Goal: Information Seeking & Learning: Learn about a topic

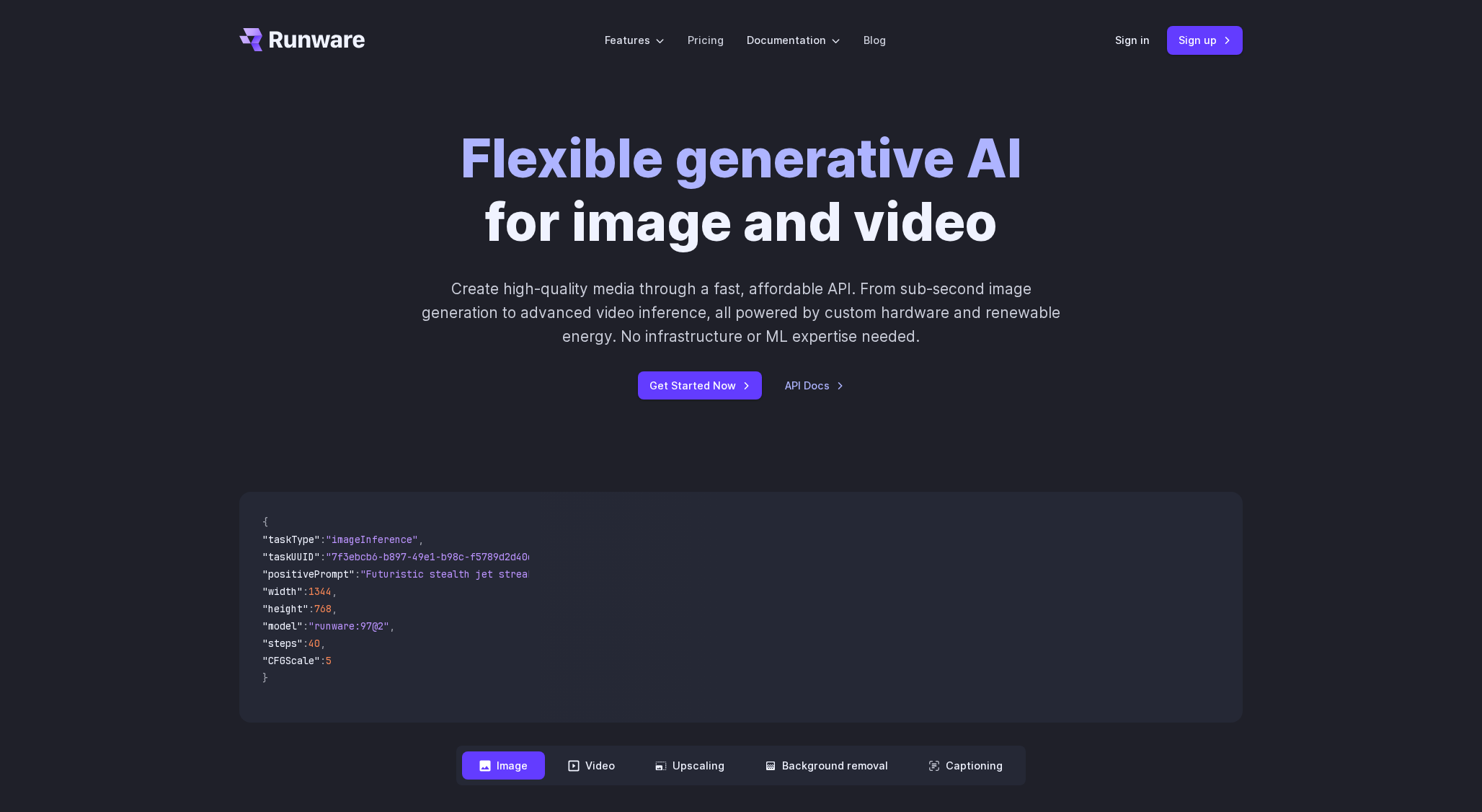
click at [798, 149] on strong "Flexible generative AI" at bounding box center [741, 158] width 562 height 64
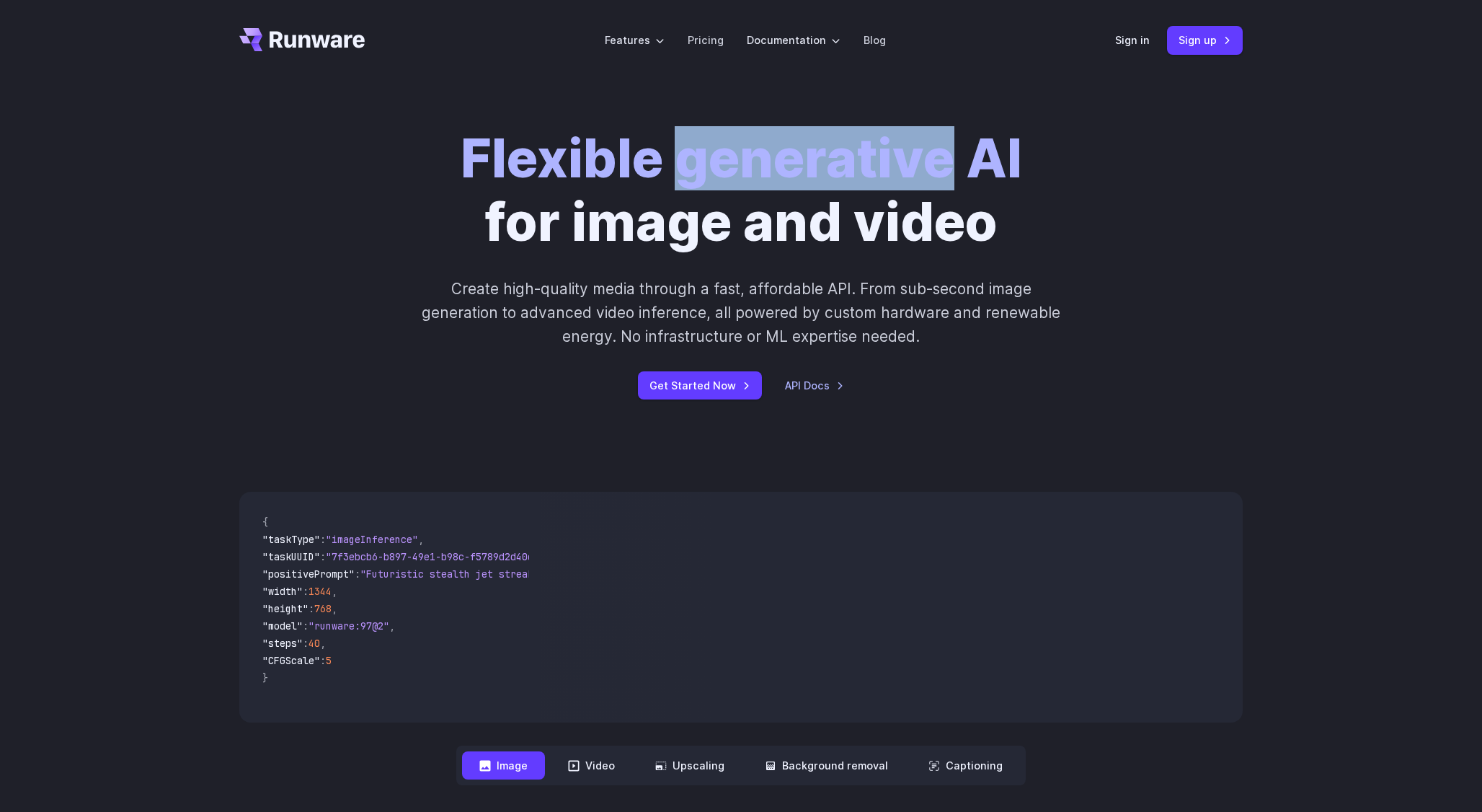
click at [798, 149] on strong "Flexible generative AI" at bounding box center [741, 158] width 562 height 64
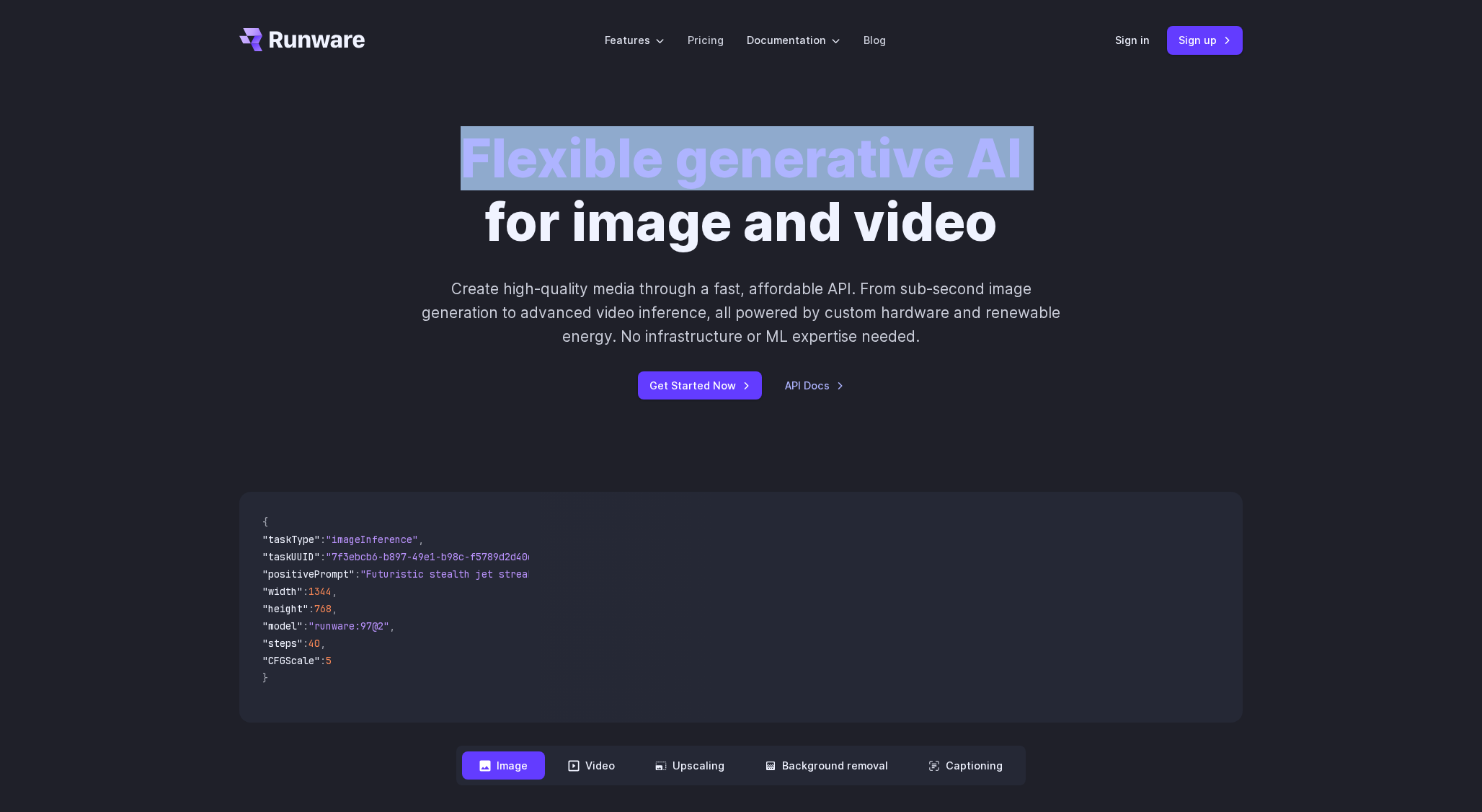
click at [798, 149] on strong "Flexible generative AI" at bounding box center [741, 158] width 562 height 64
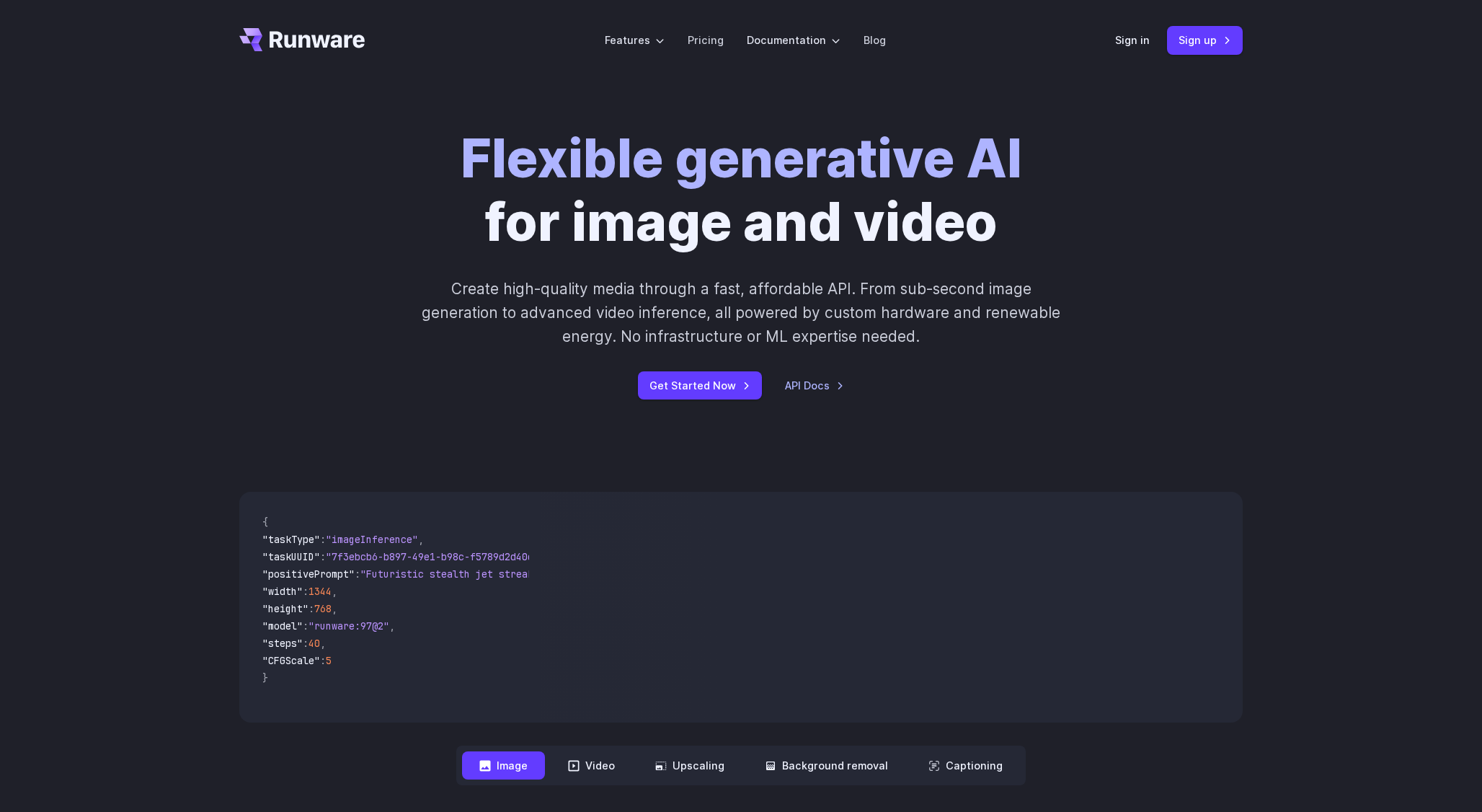
click at [661, 213] on h1 "Flexible generative AI for image and video" at bounding box center [741, 190] width 562 height 127
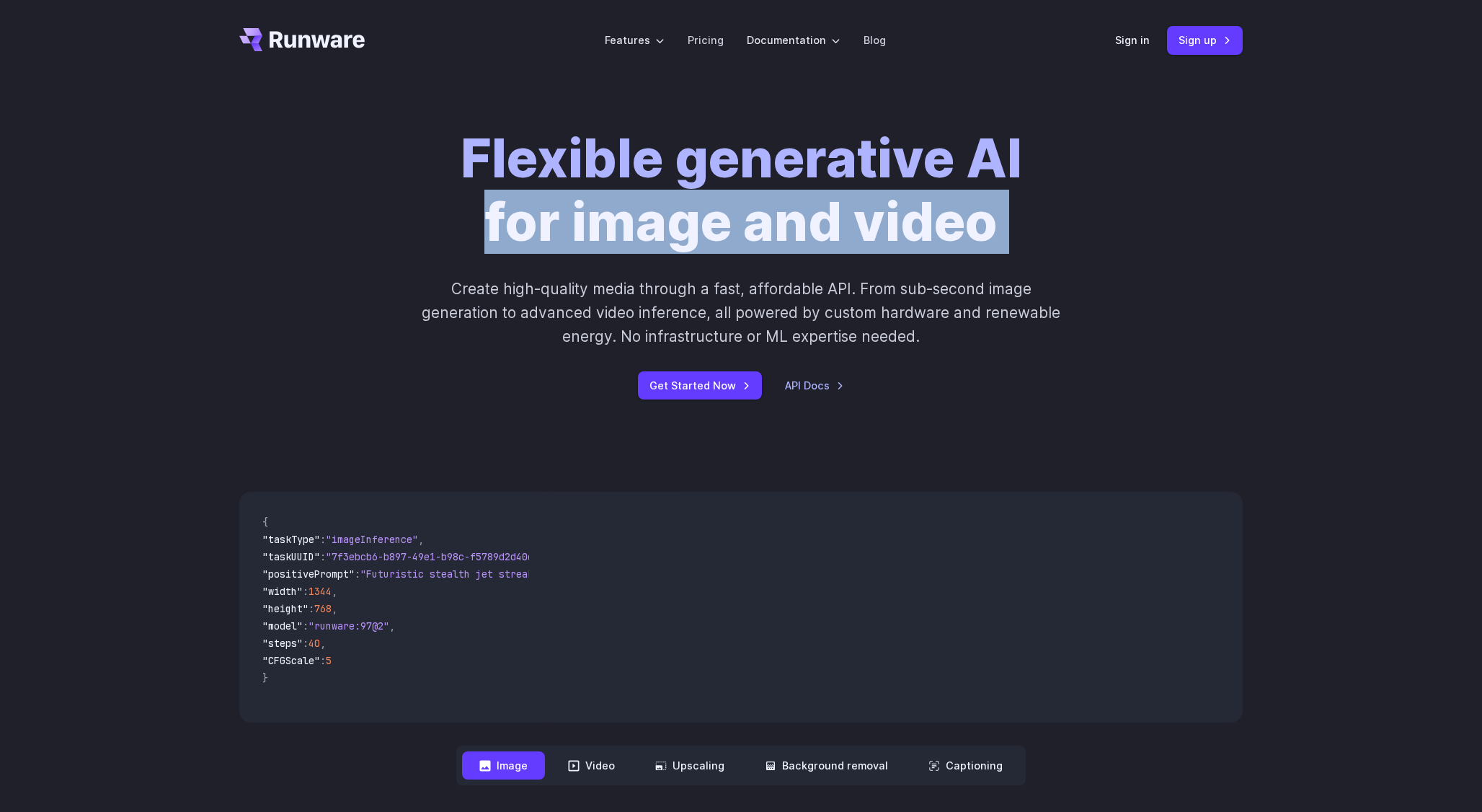
click at [661, 213] on h1 "Flexible generative AI for image and video" at bounding box center [741, 190] width 562 height 127
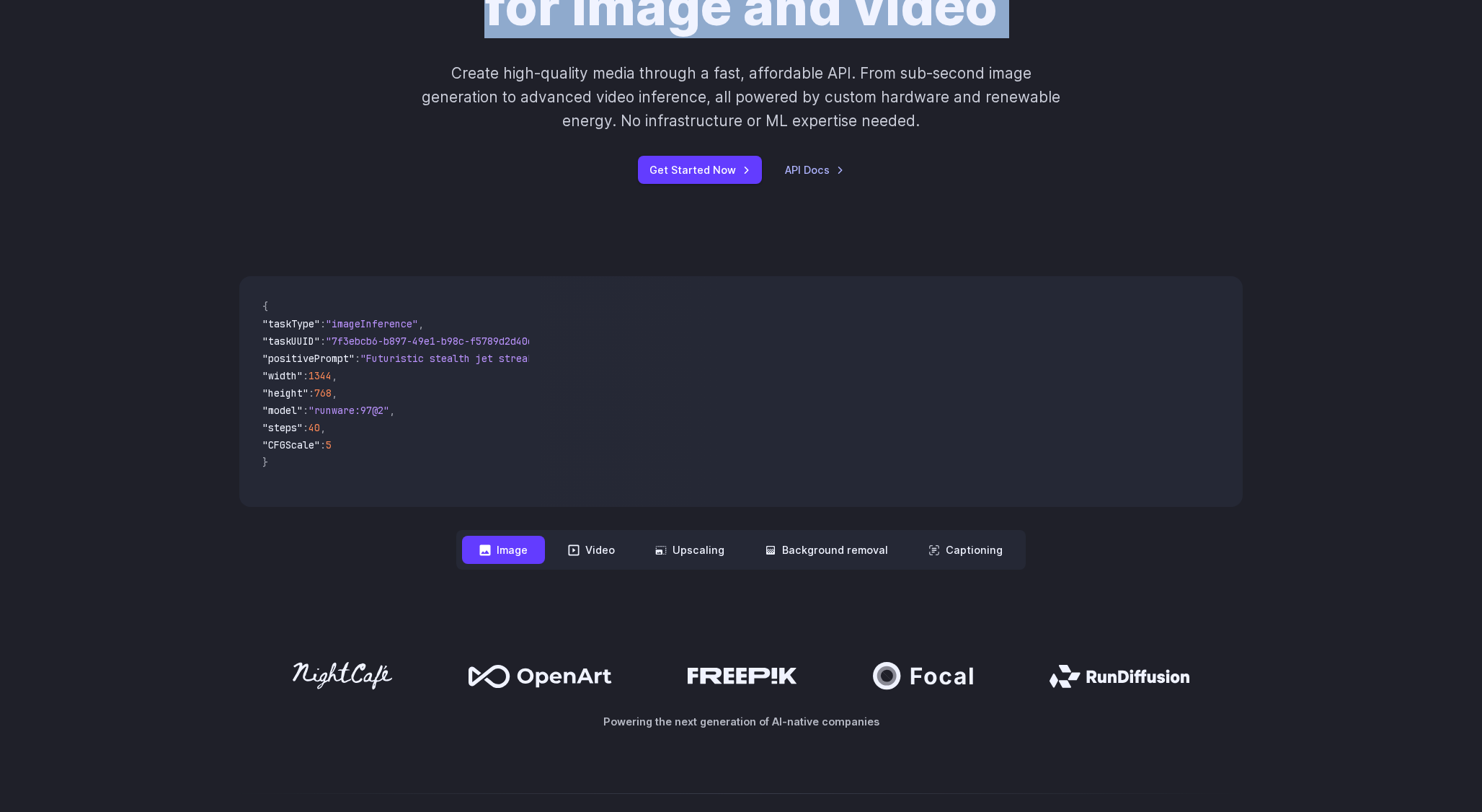
scroll to position [265, 0]
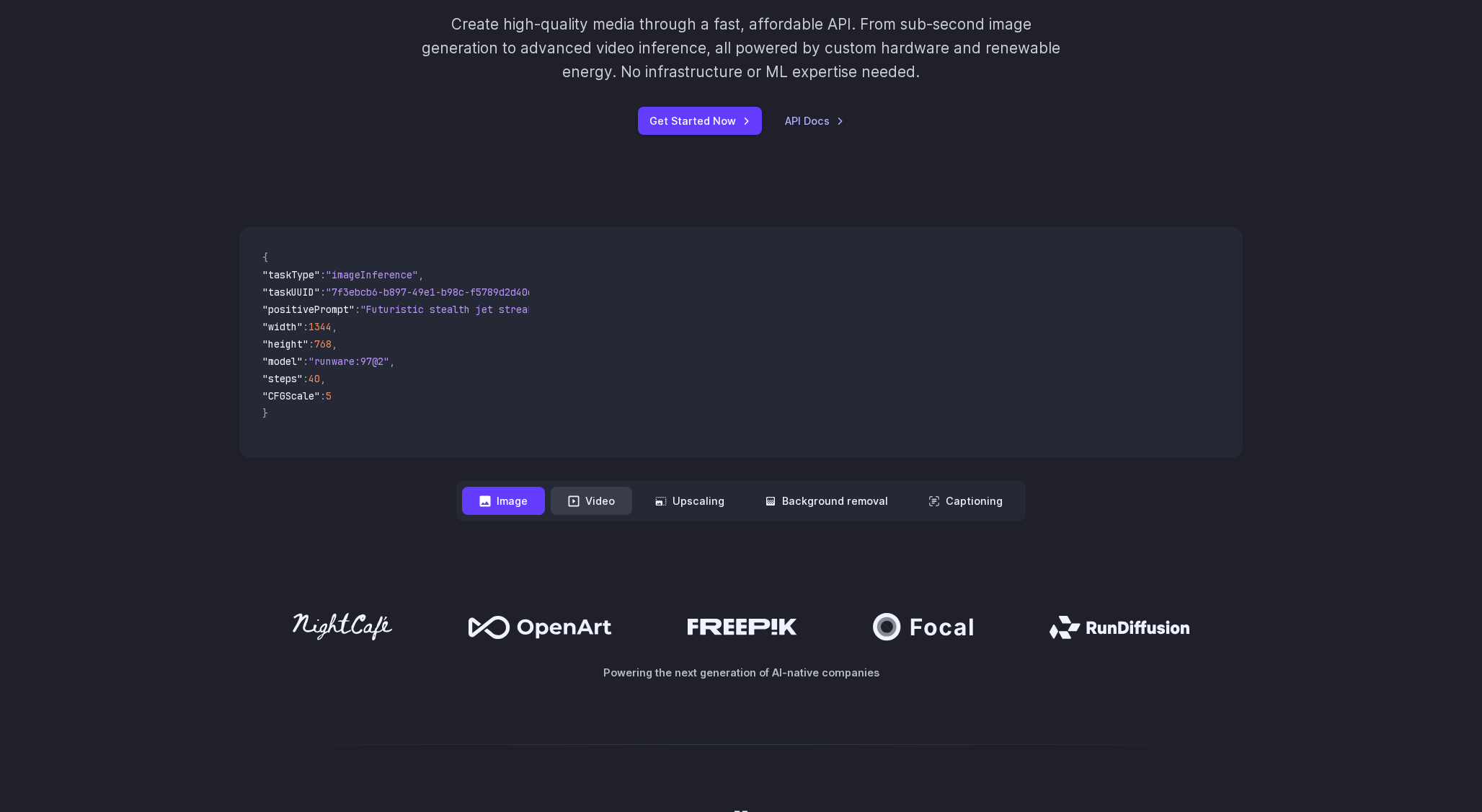
click at [595, 508] on button "Video" at bounding box center [592, 500] width 82 height 28
click at [711, 500] on button "Upscaling" at bounding box center [690, 500] width 104 height 28
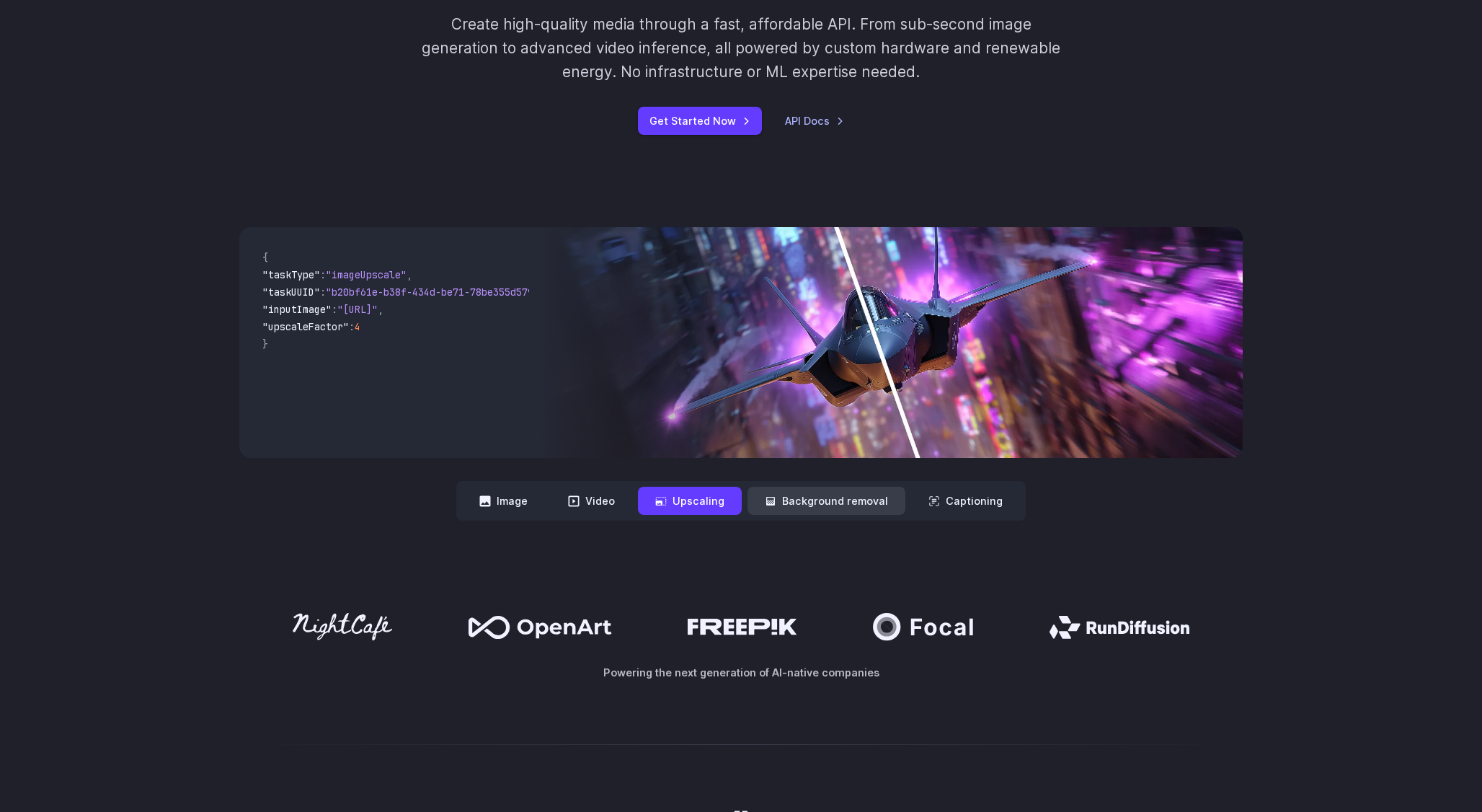
click at [784, 500] on button "Background removal" at bounding box center [827, 500] width 158 height 28
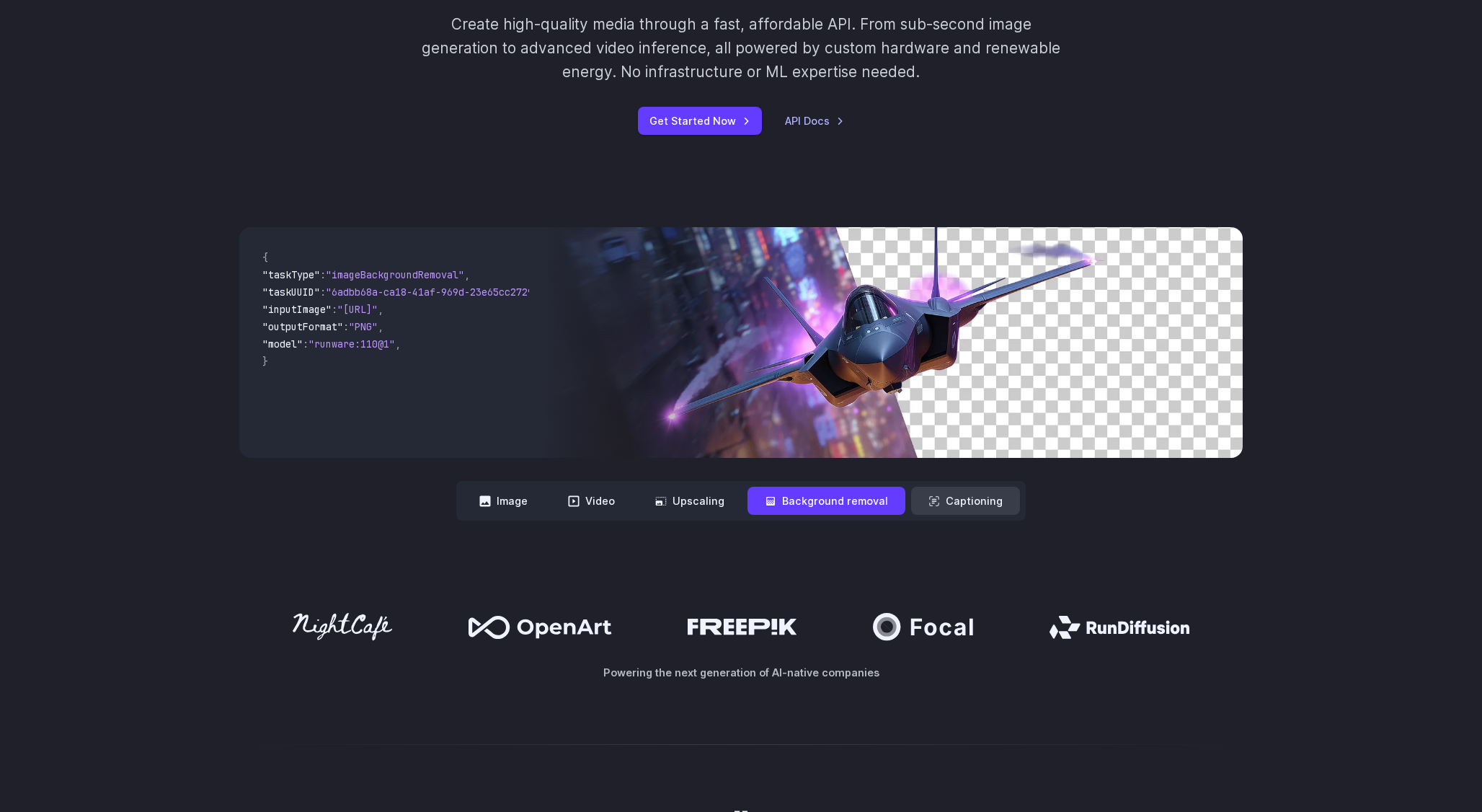
click at [962, 503] on button "Captioning" at bounding box center [965, 500] width 109 height 28
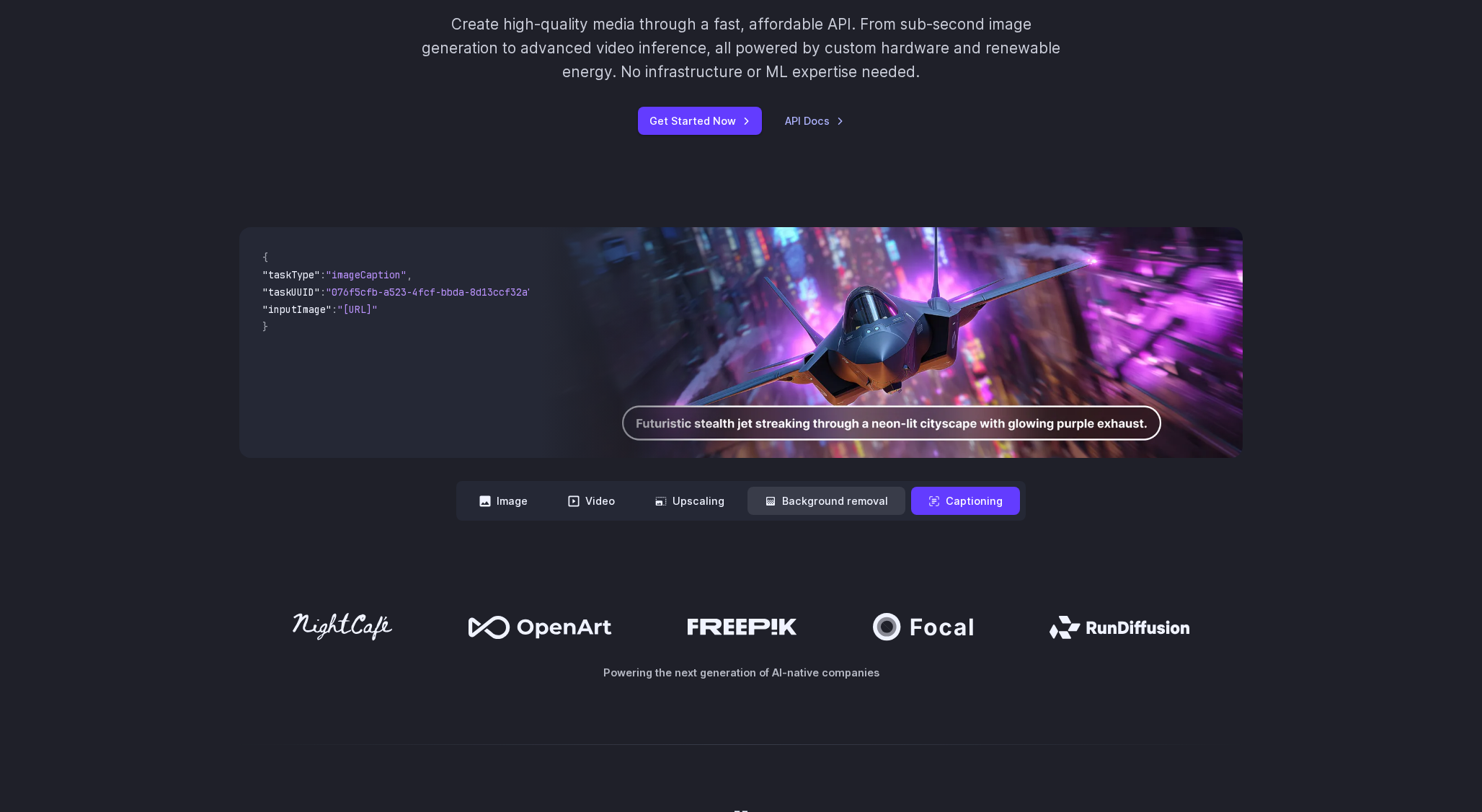
click at [841, 491] on button "Background removal" at bounding box center [827, 500] width 158 height 28
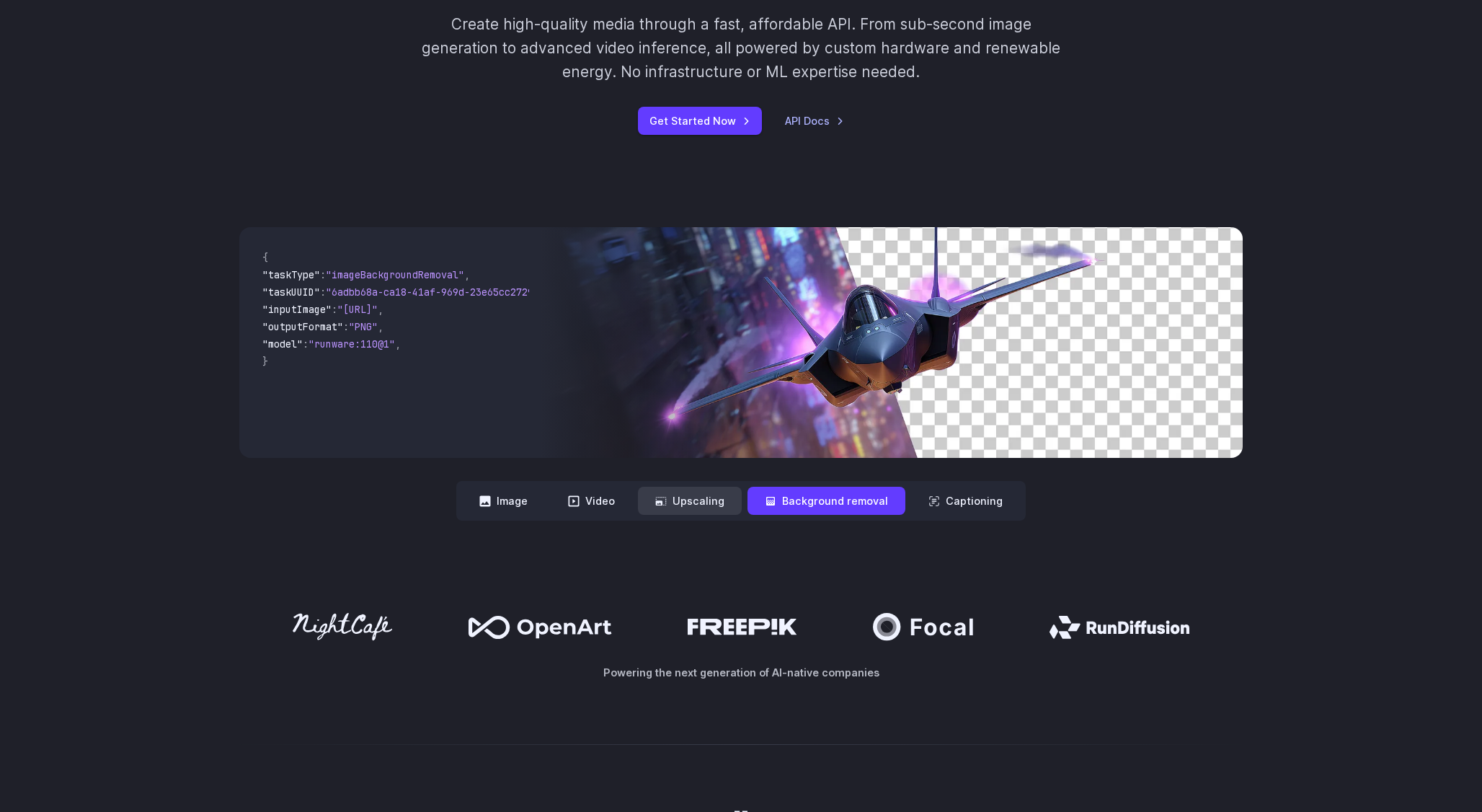
click at [687, 498] on button "Upscaling" at bounding box center [690, 500] width 104 height 28
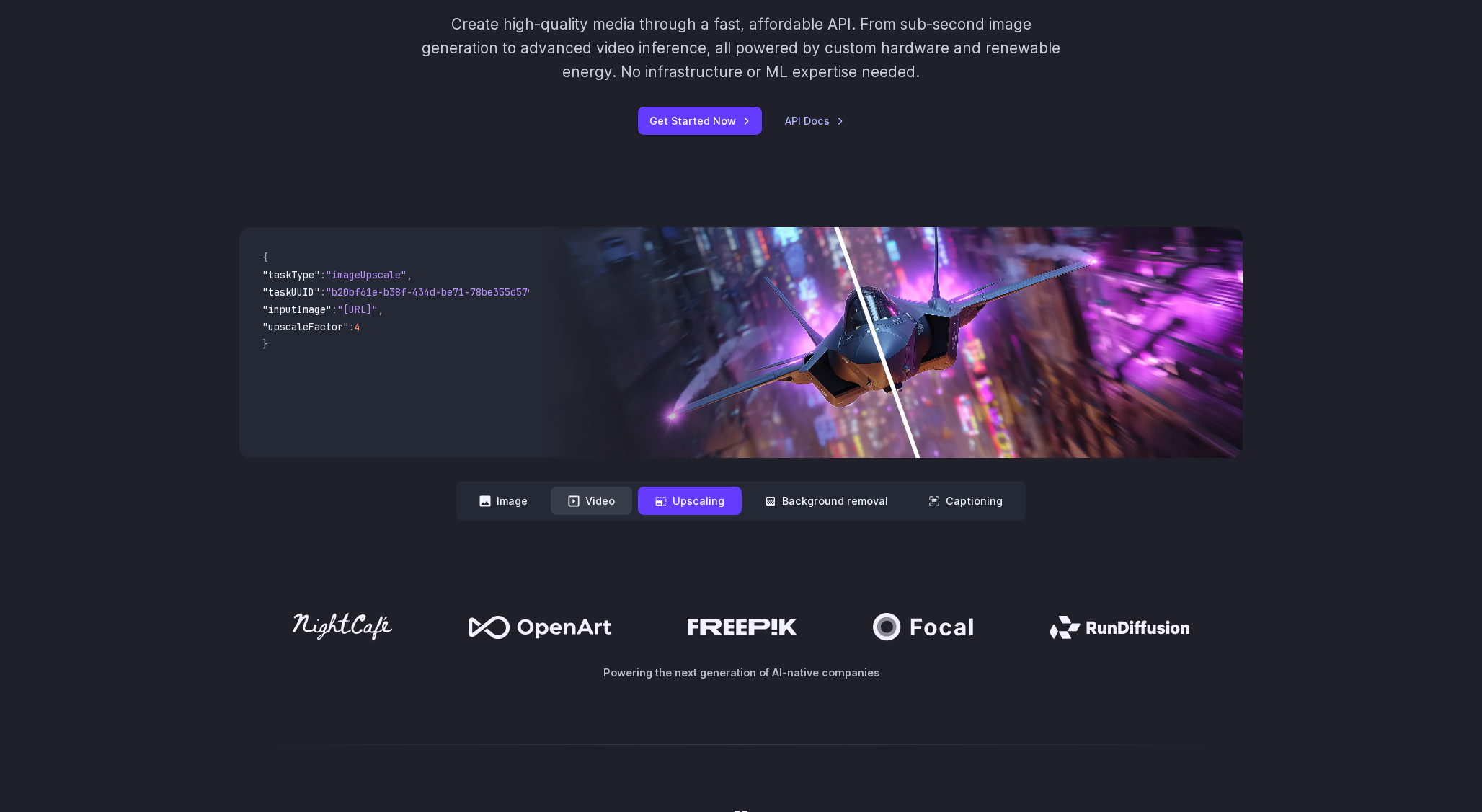
click at [605, 500] on button "Video" at bounding box center [592, 500] width 82 height 28
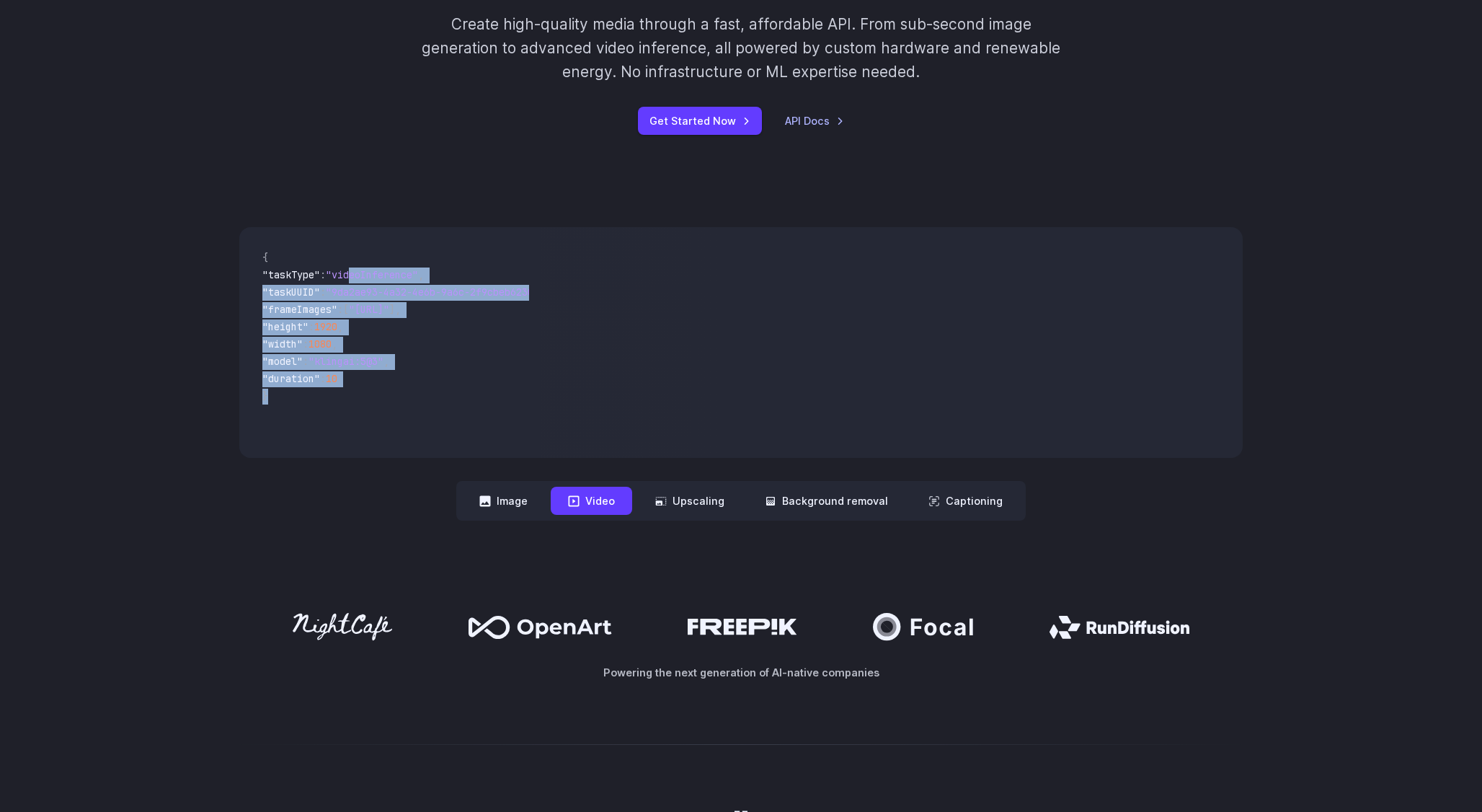
drag, startPoint x: 360, startPoint y: 270, endPoint x: 266, endPoint y: 393, distance: 154.8
click at [266, 393] on code "{ "taskType" : "videoInference" , "taskUUID" : "9da2ae93-4a32-4e6b-9a6c-2f9cbeb…" at bounding box center [390, 342] width 278 height 208
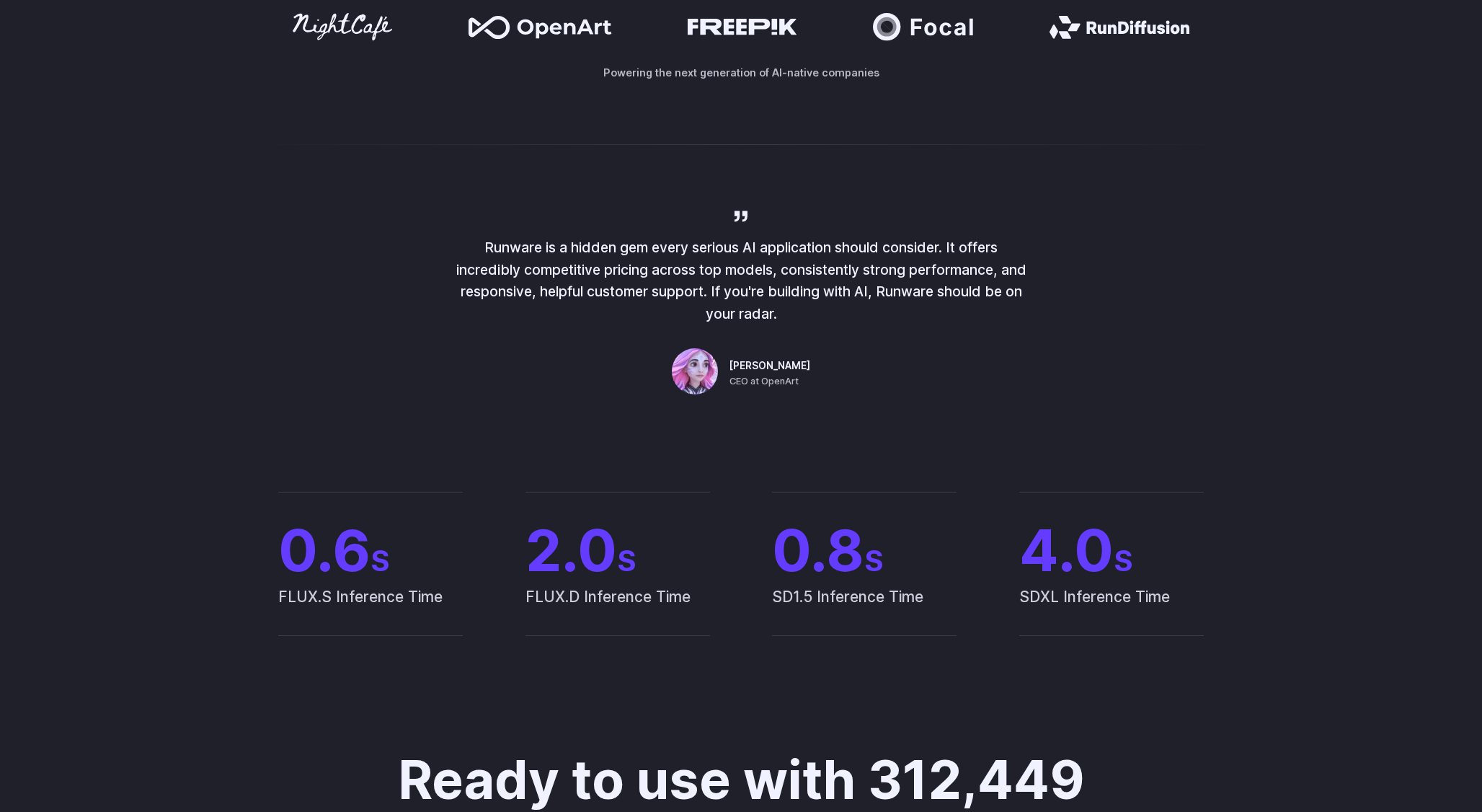
scroll to position [1178, 0]
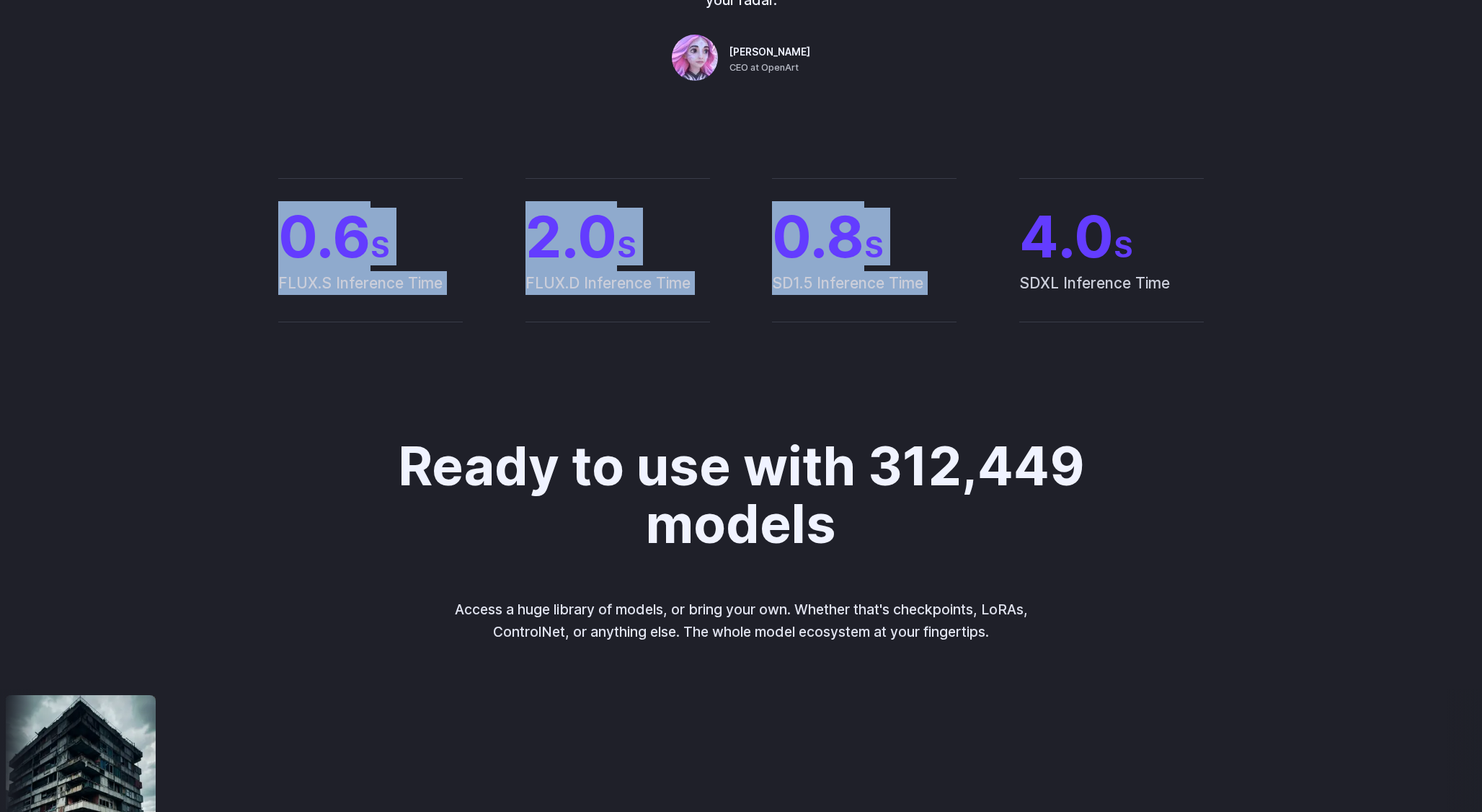
drag, startPoint x: 267, startPoint y: 264, endPoint x: 1015, endPoint y: 258, distance: 748.0
click at [1015, 258] on div "0.6 S FLUX.S Inference Time 2.0 S FLUX.D Inference Time 0.8 S SD1.5 Inference T…" at bounding box center [741, 250] width 1003 height 144
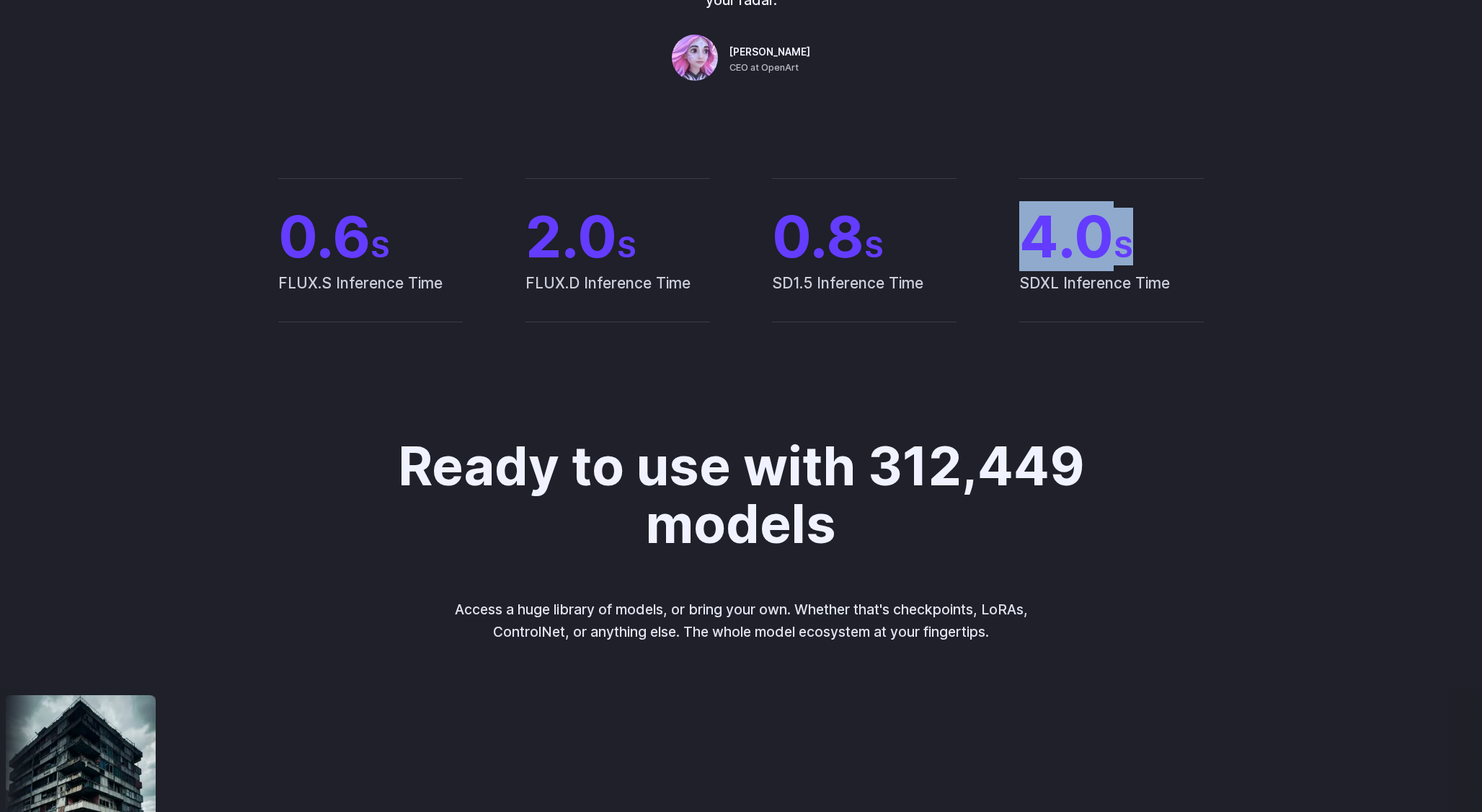
drag, startPoint x: 1015, startPoint y: 258, endPoint x: 984, endPoint y: 428, distance: 172.8
click at [1014, 266] on div "0.6 S FLUX.S Inference Time 2.0 S FLUX.D Inference Time 0.8 S SD1.5 Inference T…" at bounding box center [741, 250] width 1003 height 144
click at [984, 444] on h2 "Ready to use with 312,449 models" at bounding box center [741, 495] width 711 height 115
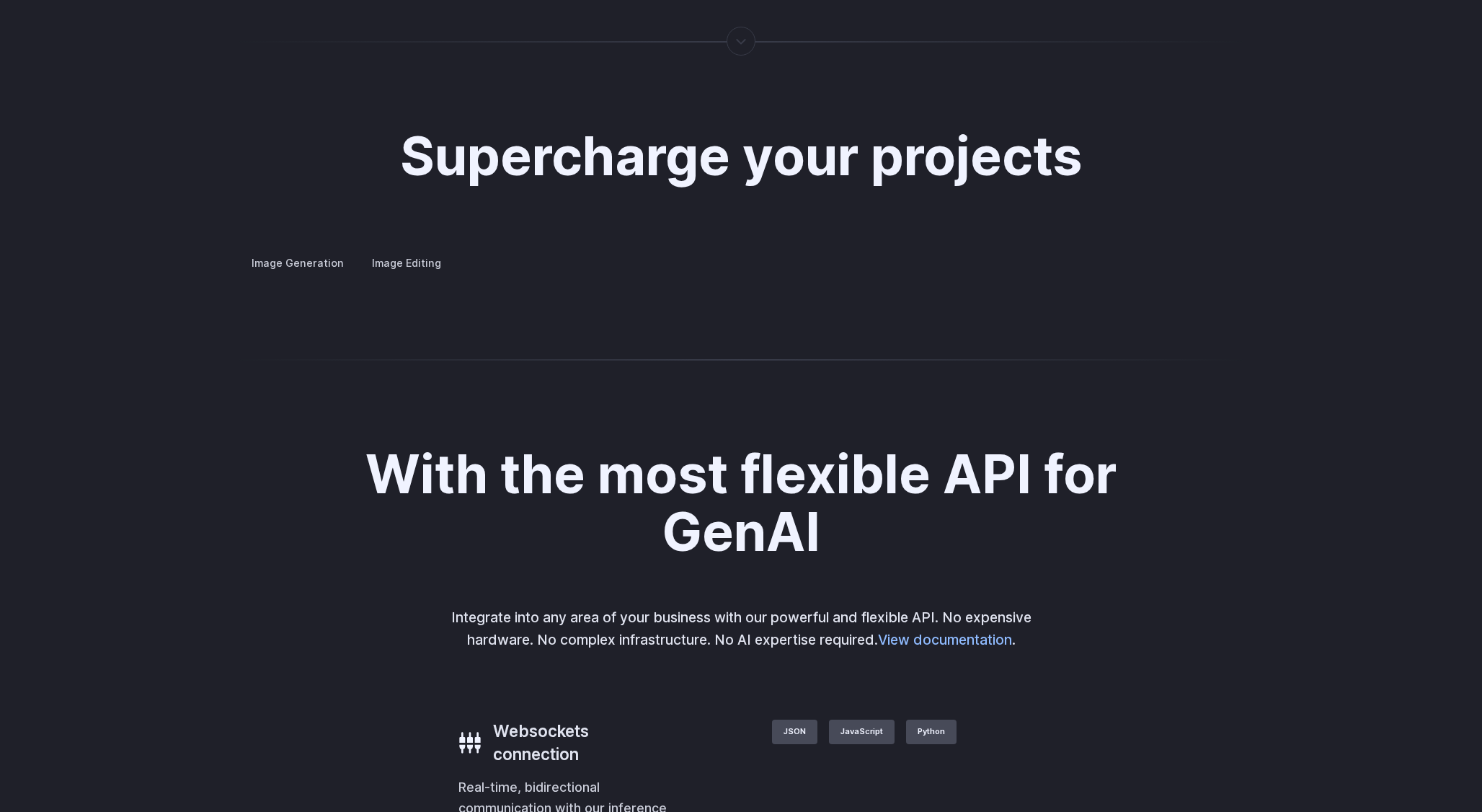
scroll to position [2724, 0]
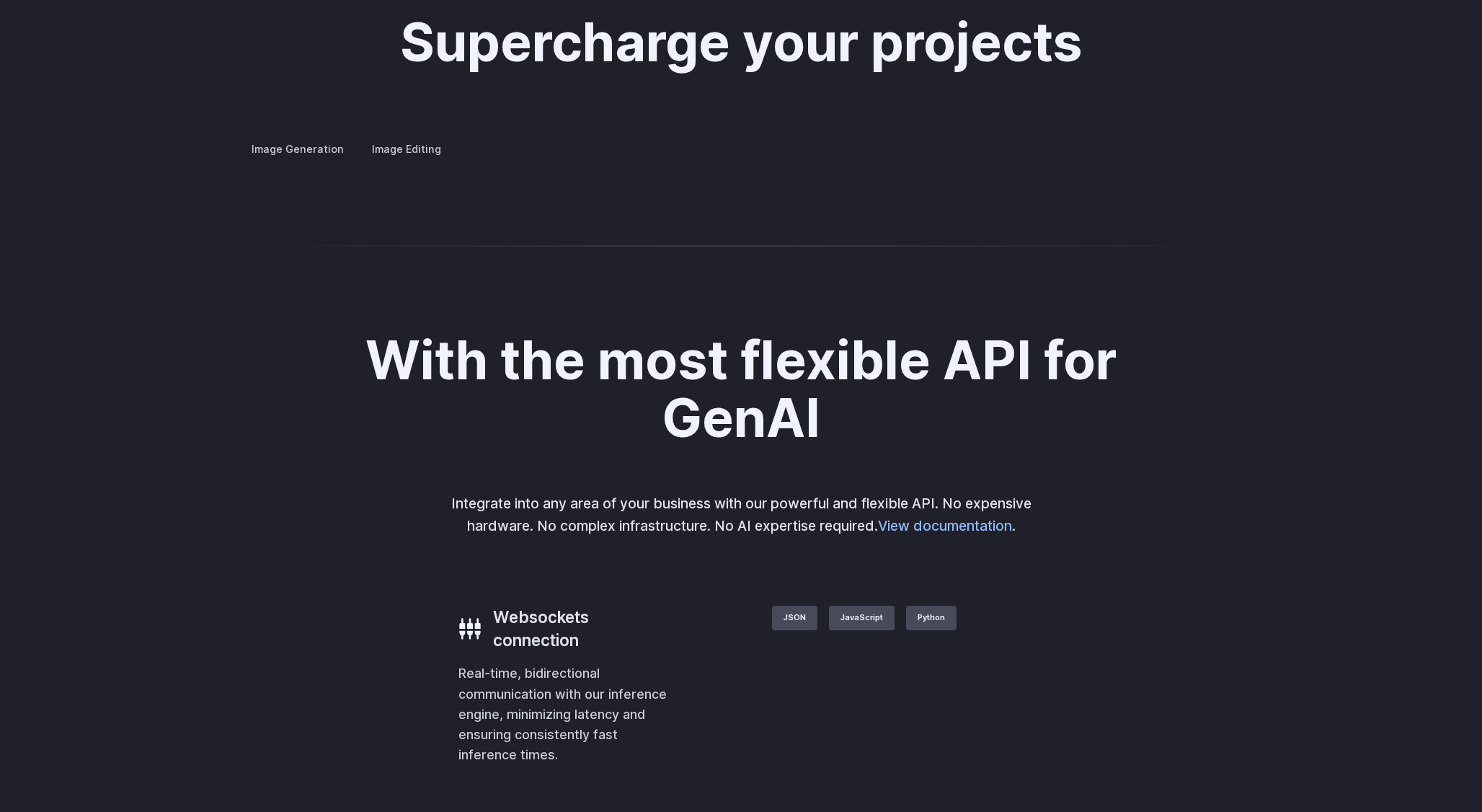
click at [0, 0] on details "Personalized assets Say goodbye to generic stock photos with custom images for …" at bounding box center [0, 0] width 0 height 0
click at [0, 0] on summary "Personalized assets" at bounding box center [0, 0] width 0 height 0
click at [0, 0] on details "Product design Quickly design and visualize new product lines, accessories, or …" at bounding box center [0, 0] width 0 height 0
click at [0, 0] on summary "Product design" at bounding box center [0, 0] width 0 height 0
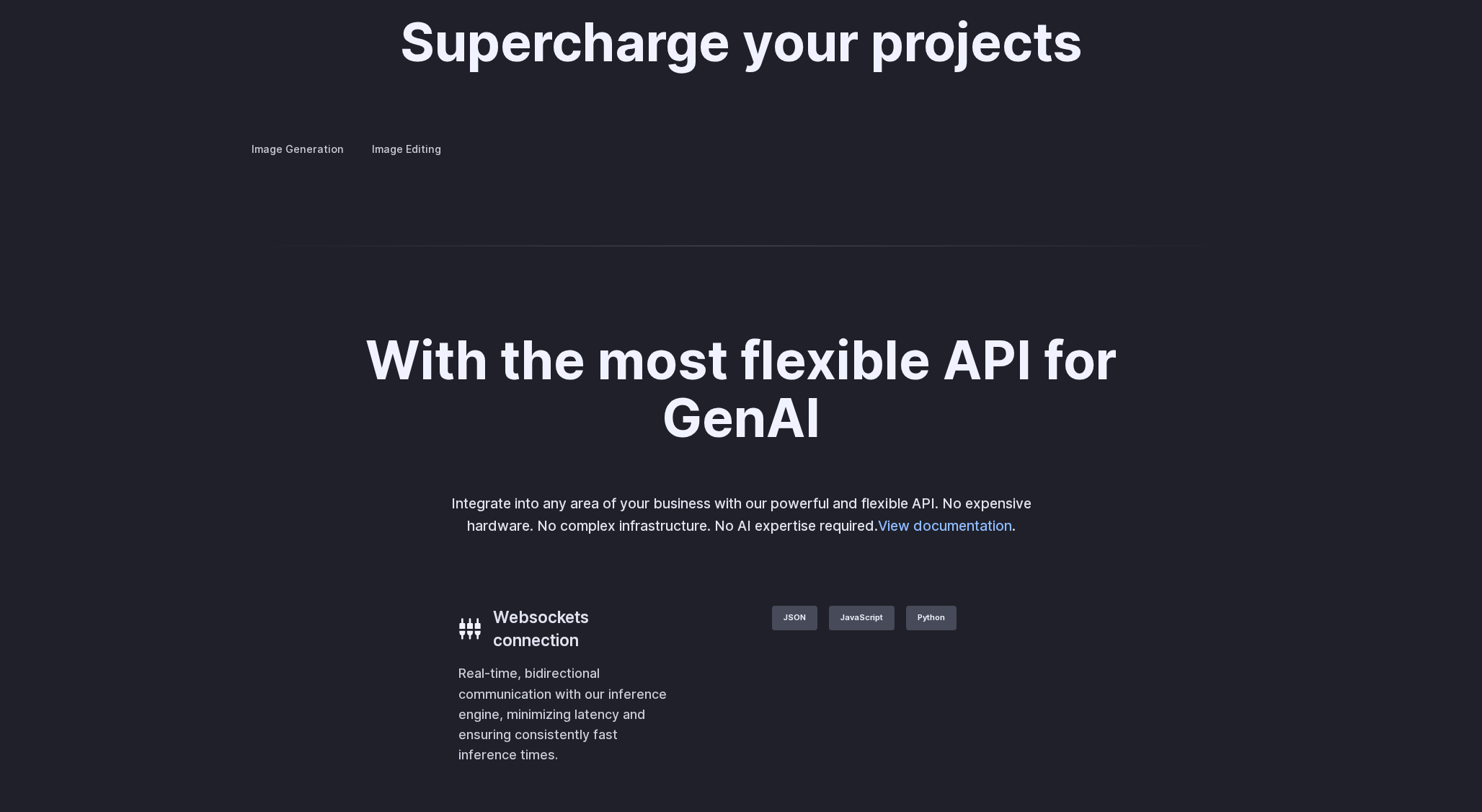
click at [0, 0] on summary "Architecture" at bounding box center [0, 0] width 0 height 0
click at [0, 0] on details "Creative styling Generate fun, unique images without photo editing or graphic d…" at bounding box center [0, 0] width 0 height 0
click at [0, 0] on summary "Creative styling" at bounding box center [0, 0] width 0 height 0
click at [0, 0] on summary "Concept design" at bounding box center [0, 0] width 0 height 0
click at [0, 0] on summary "Custom avatars" at bounding box center [0, 0] width 0 height 0
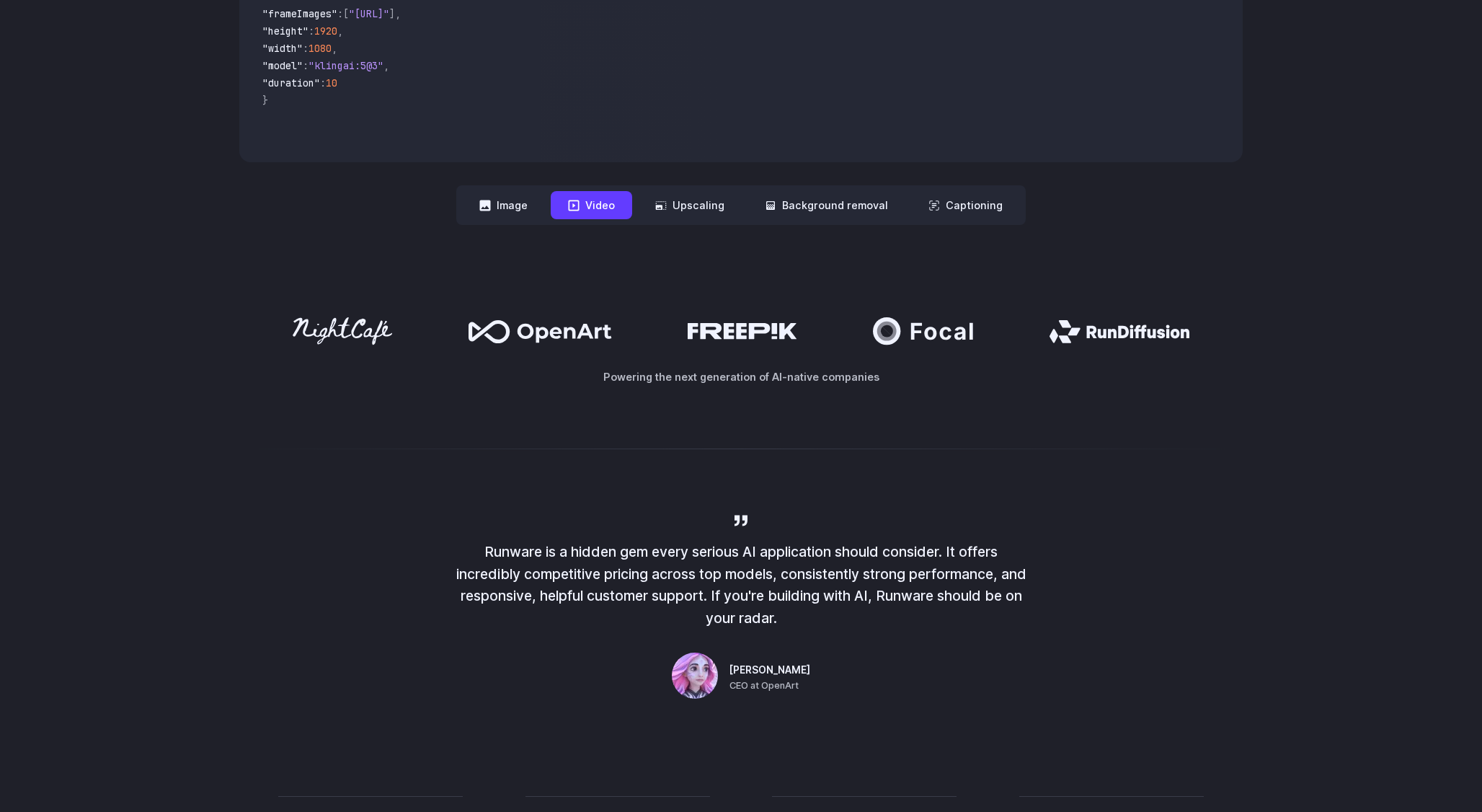
scroll to position [0, 0]
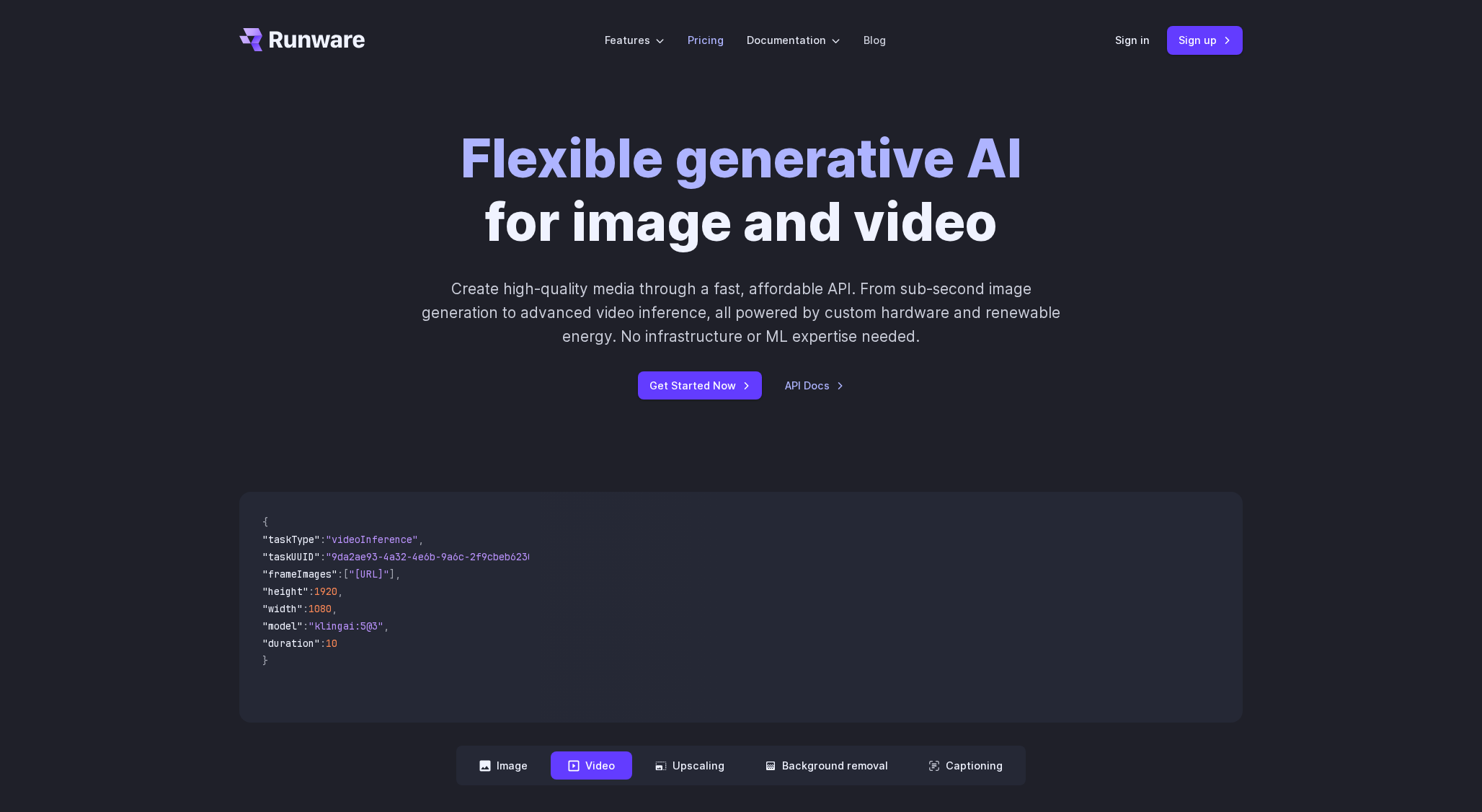
click at [705, 38] on link "Pricing" at bounding box center [706, 39] width 36 height 17
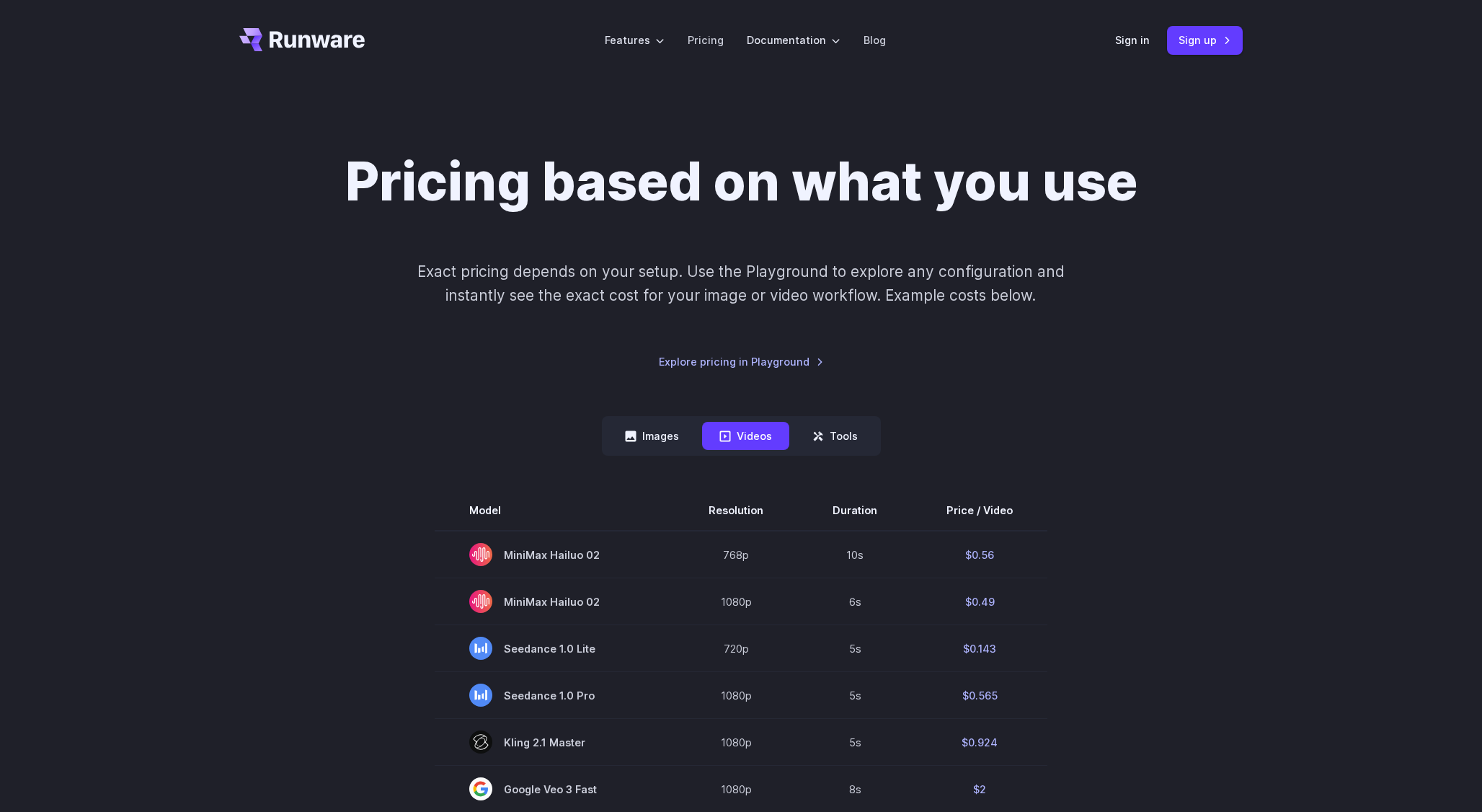
click at [578, 178] on h1 "Pricing based on what you use" at bounding box center [741, 182] width 792 height 63
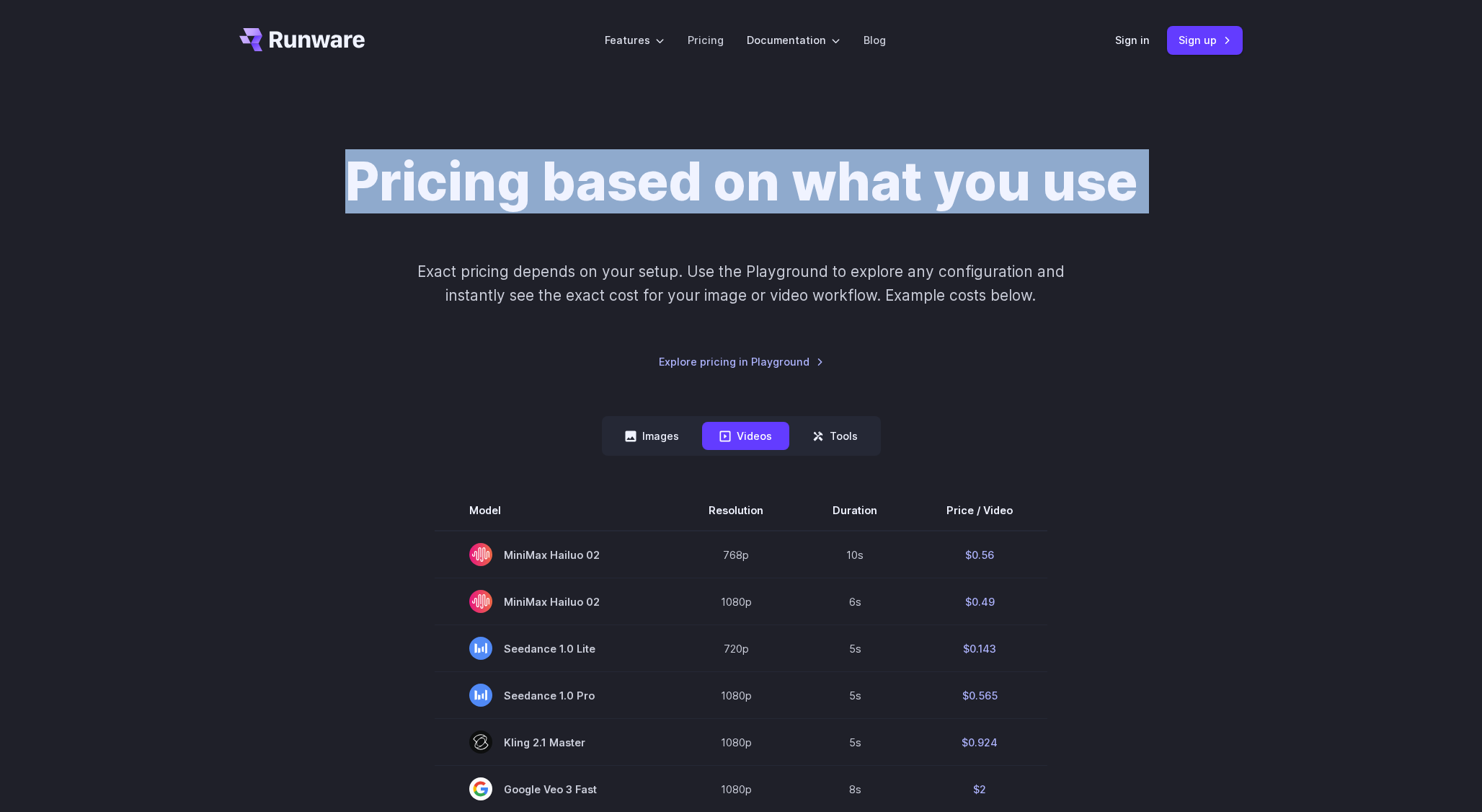
click at [578, 178] on h1 "Pricing based on what you use" at bounding box center [741, 182] width 792 height 63
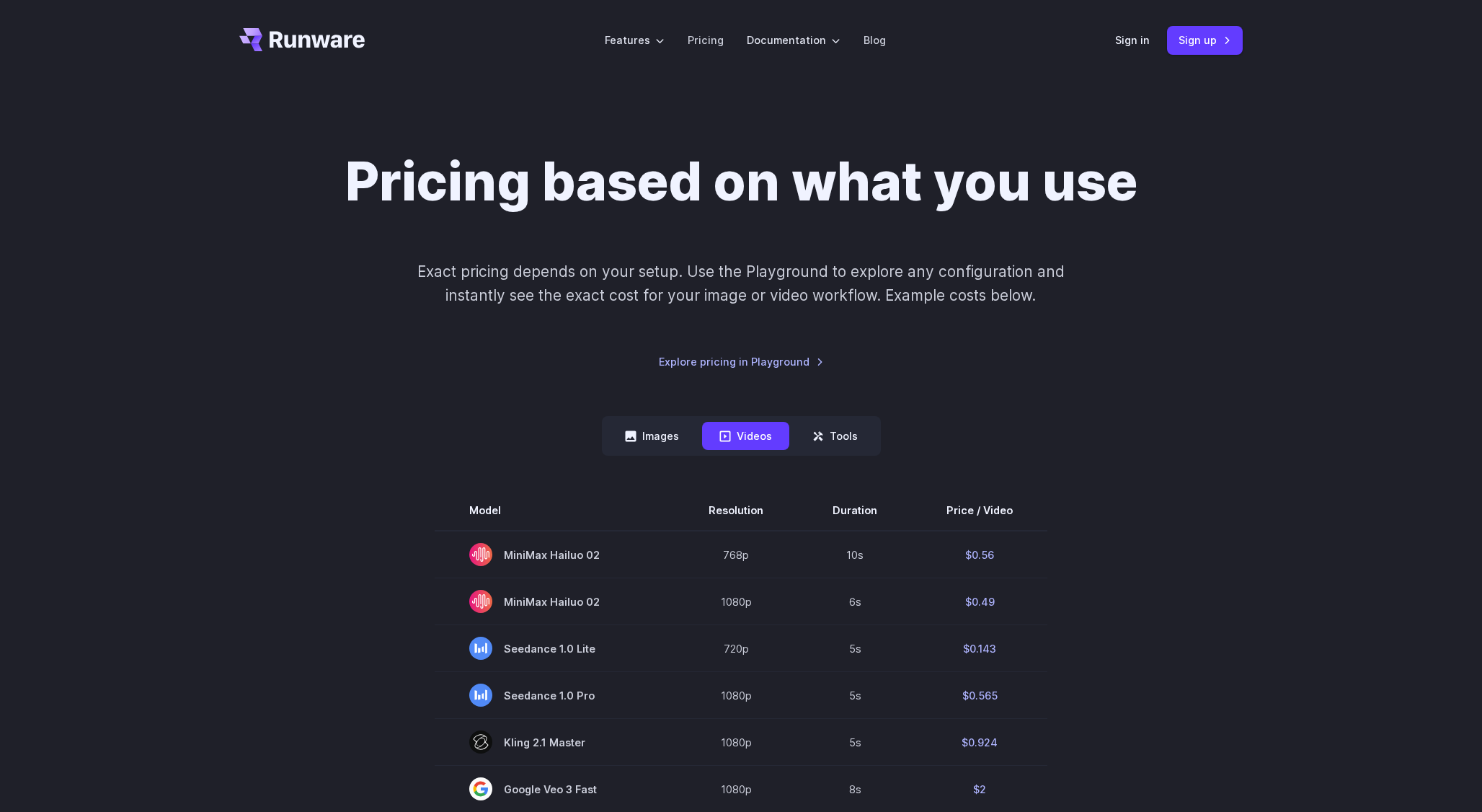
click at [681, 183] on h1 "Pricing based on what you use" at bounding box center [741, 182] width 792 height 63
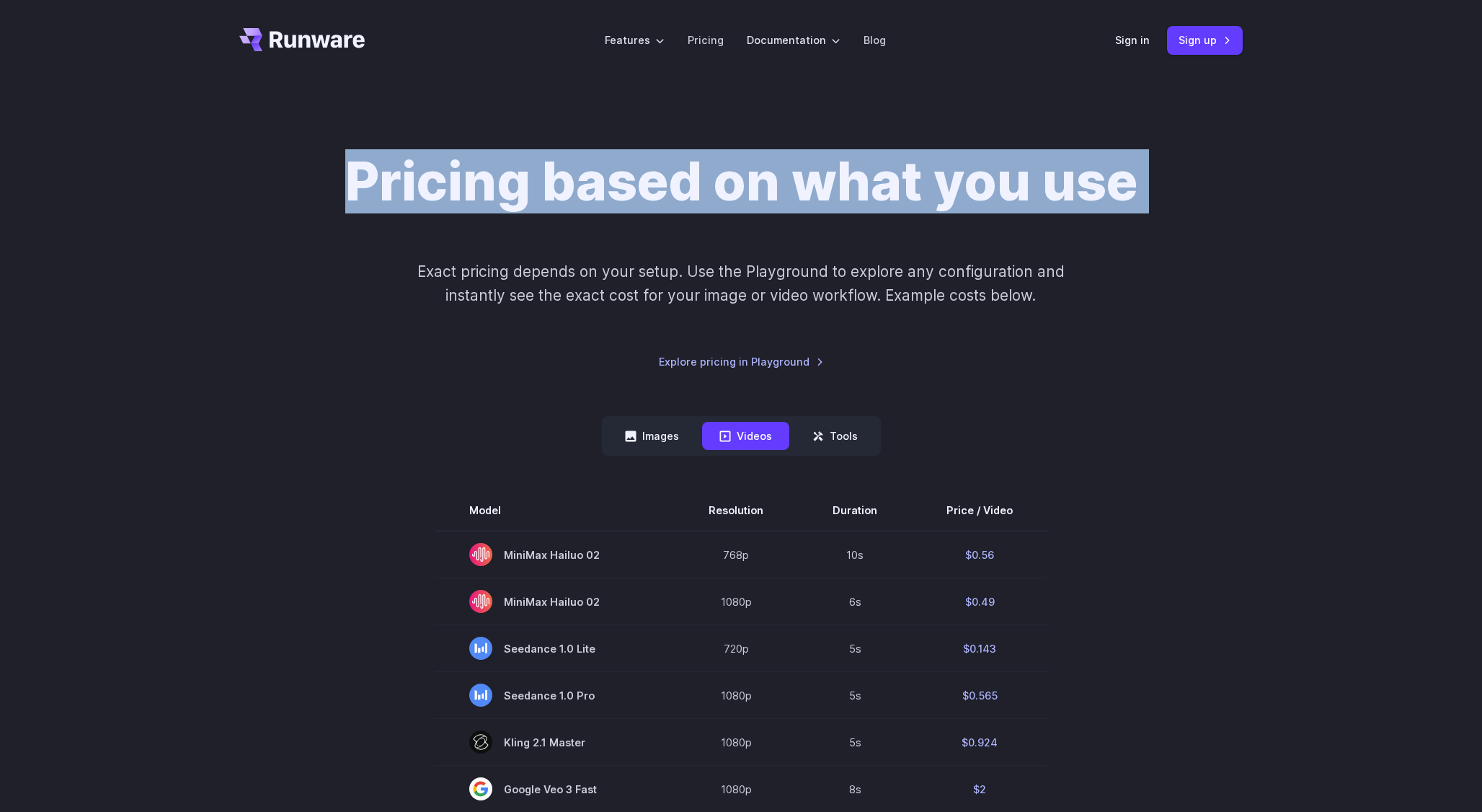
click at [681, 183] on h1 "Pricing based on what you use" at bounding box center [741, 182] width 792 height 63
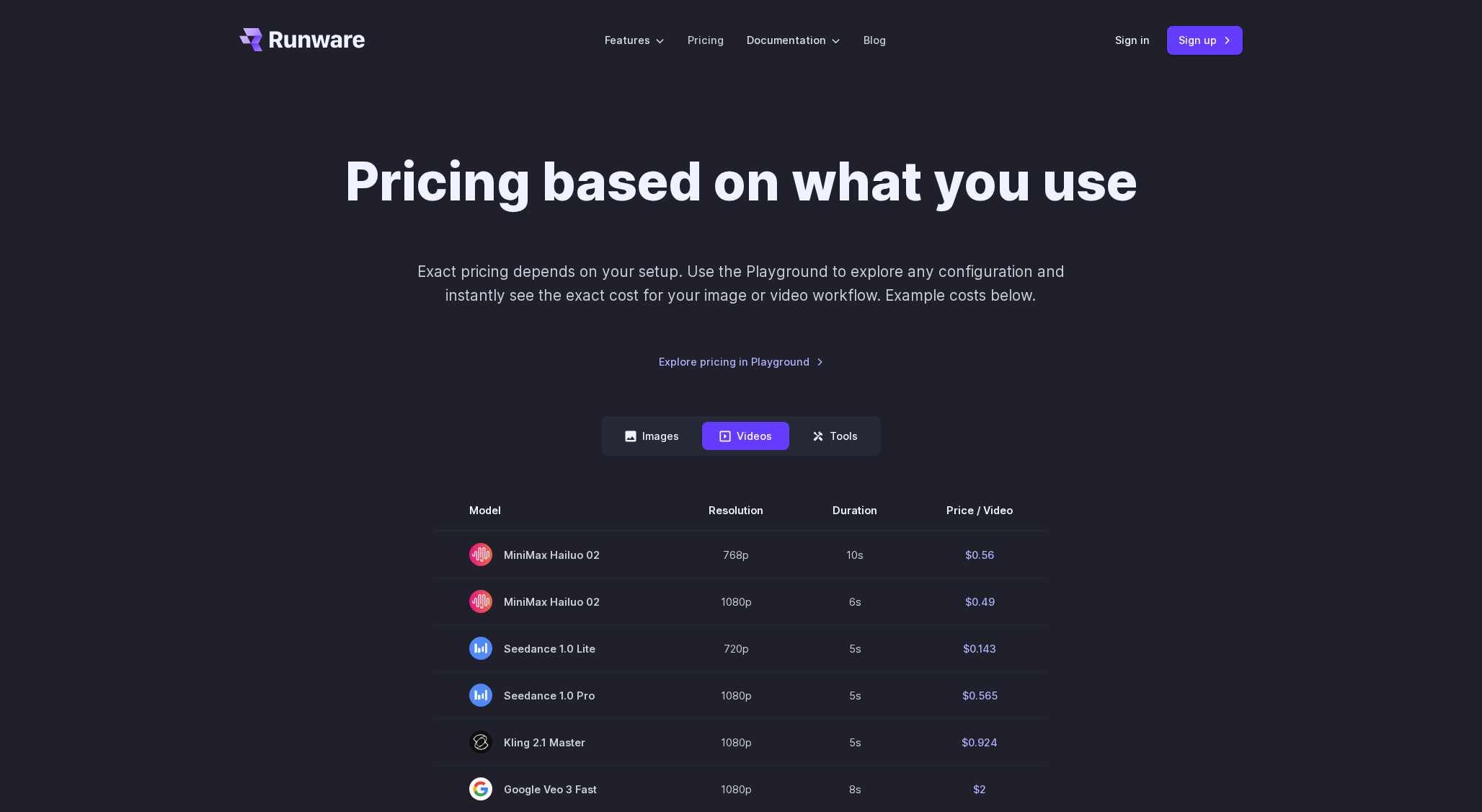
click at [458, 314] on div "Pricing based on what you use Exact pricing depends on your setup. Use the Play…" at bounding box center [741, 260] width 1003 height 220
click at [814, 421] on nav "Images Videos Tools ****** ****** *****" at bounding box center [741, 436] width 279 height 39
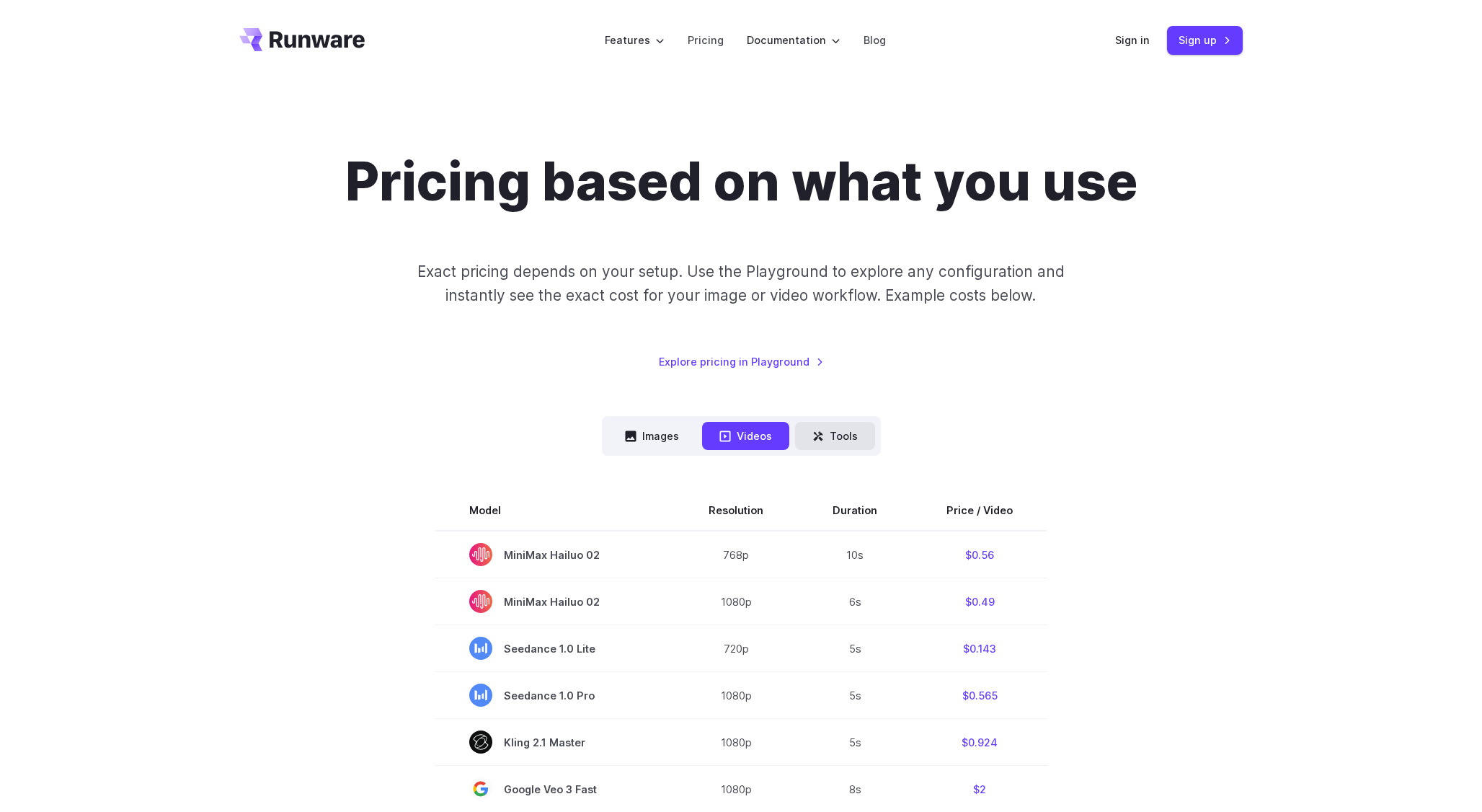
click at [841, 434] on button "Tools" at bounding box center [835, 436] width 80 height 28
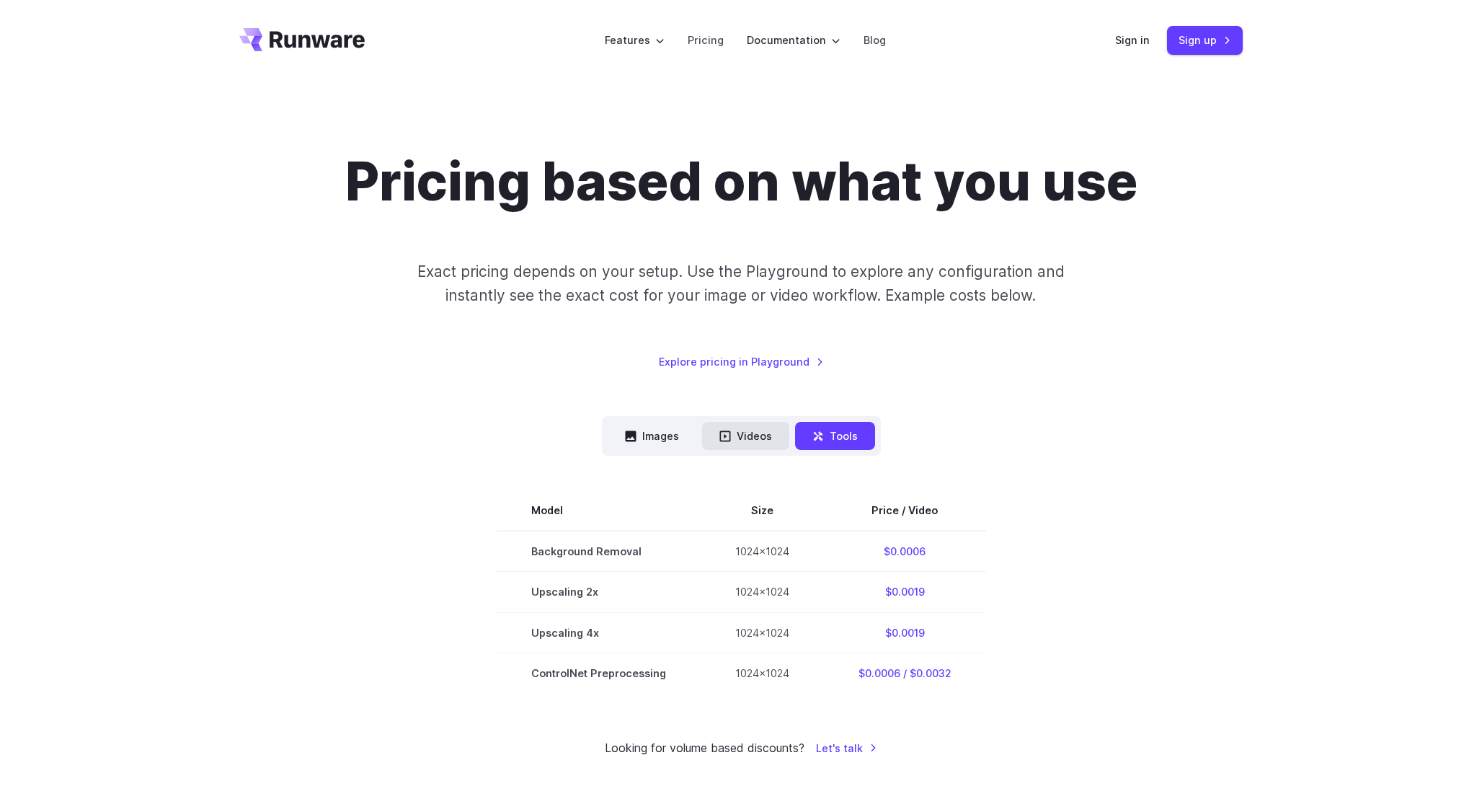
click at [757, 441] on button "Videos" at bounding box center [746, 436] width 88 height 28
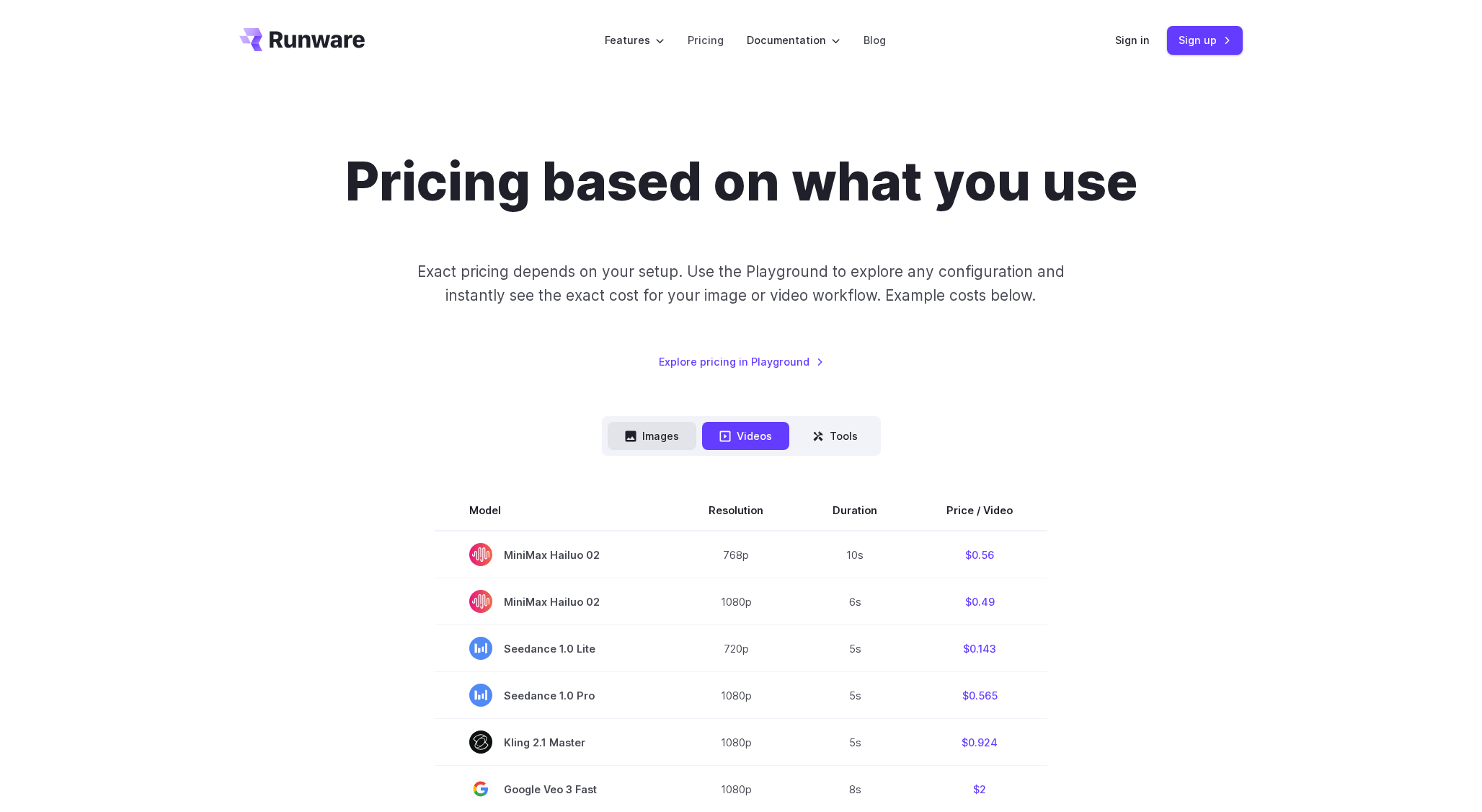
click at [651, 444] on button "Images" at bounding box center [652, 436] width 89 height 28
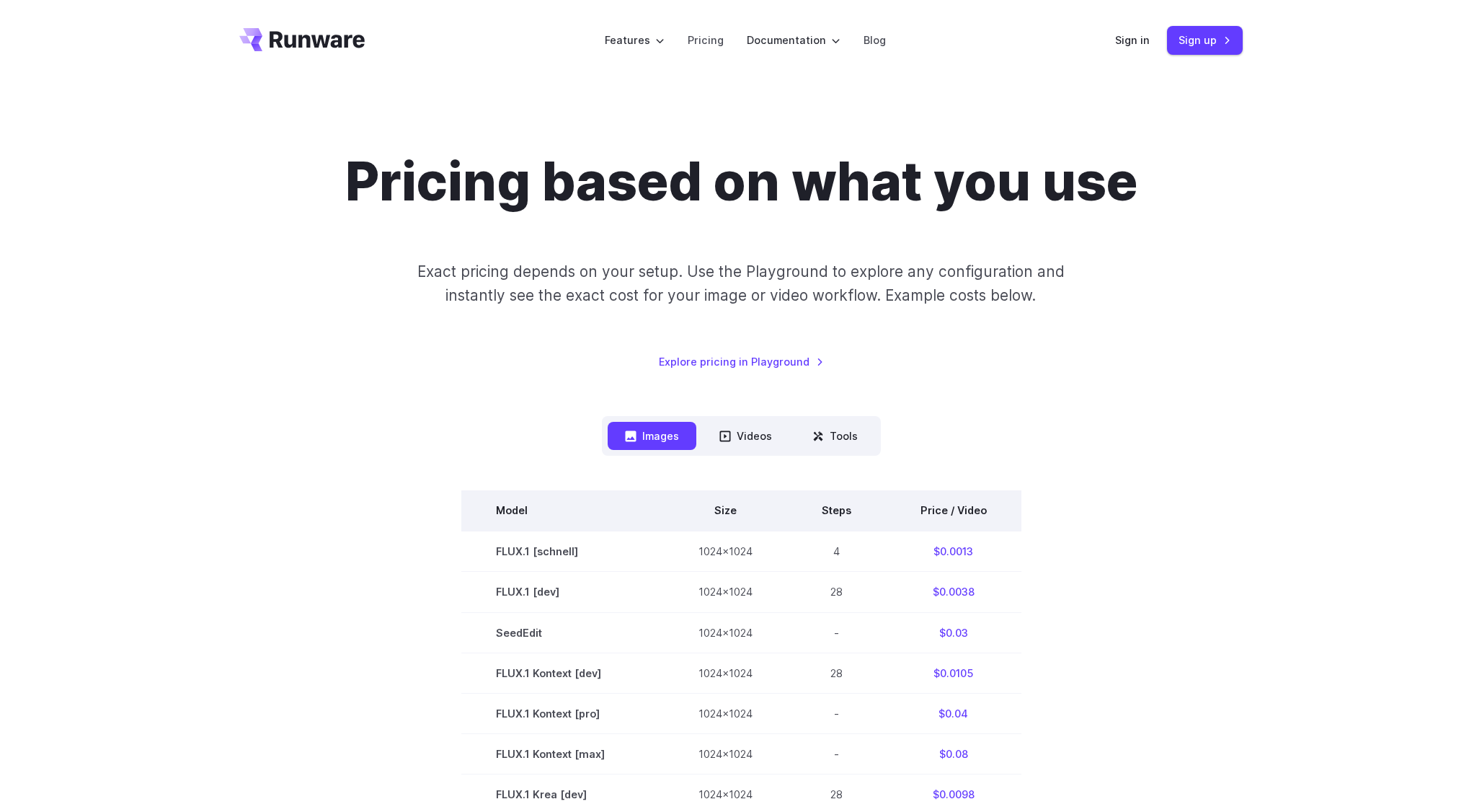
scroll to position [212, 0]
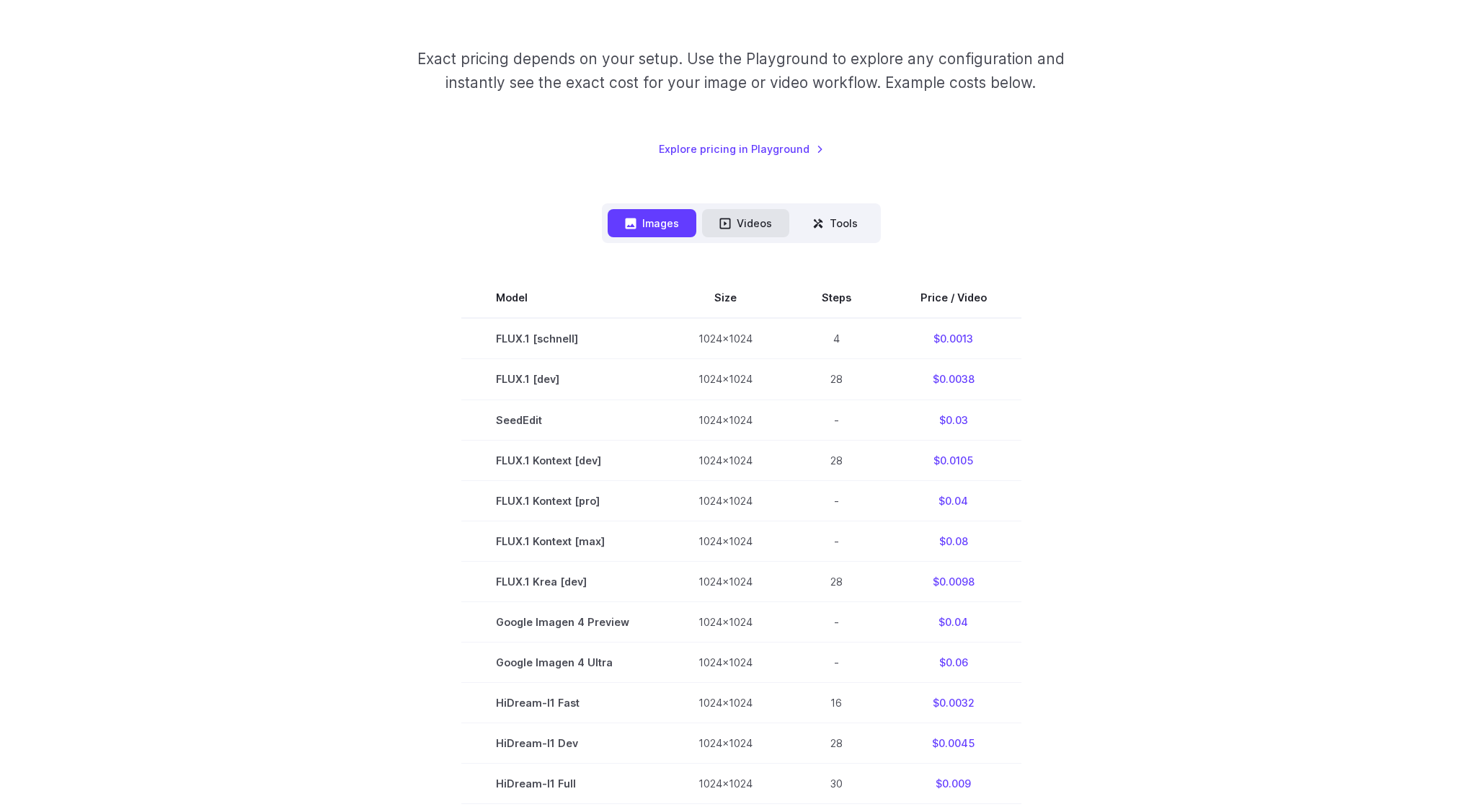
click at [754, 224] on button "Videos" at bounding box center [746, 223] width 88 height 28
